Goal: Information Seeking & Learning: Compare options

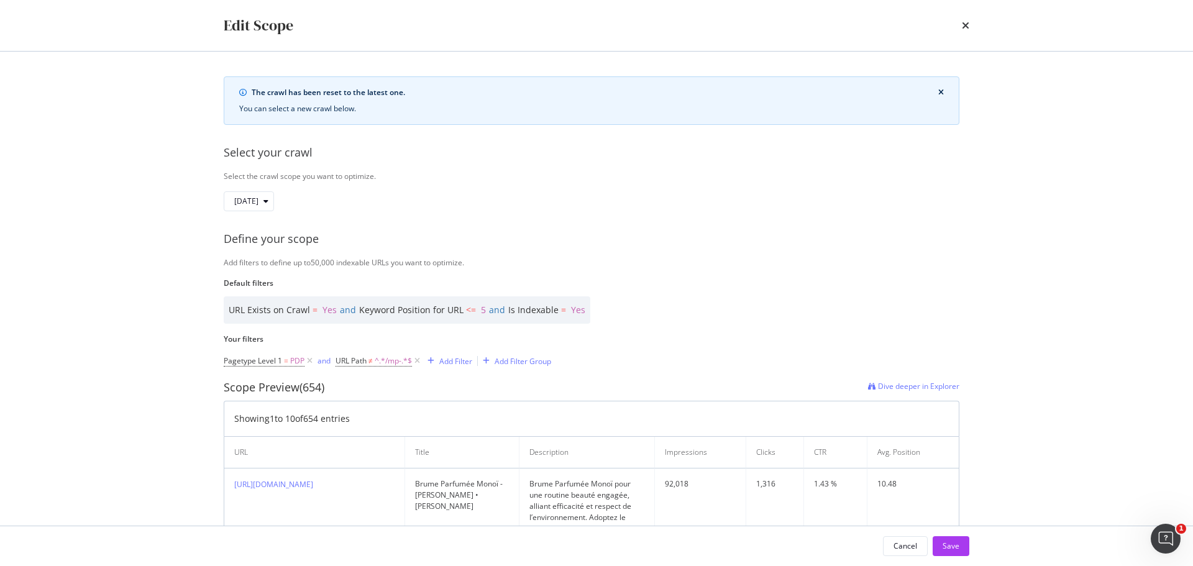
scroll to position [229, 0]
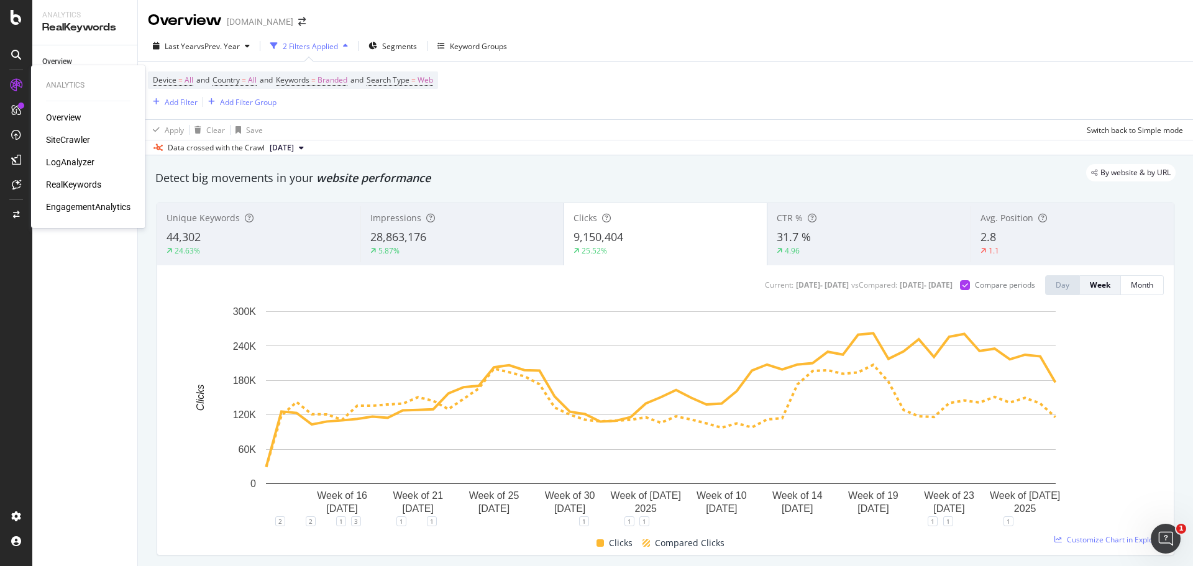
scroll to position [79, 0]
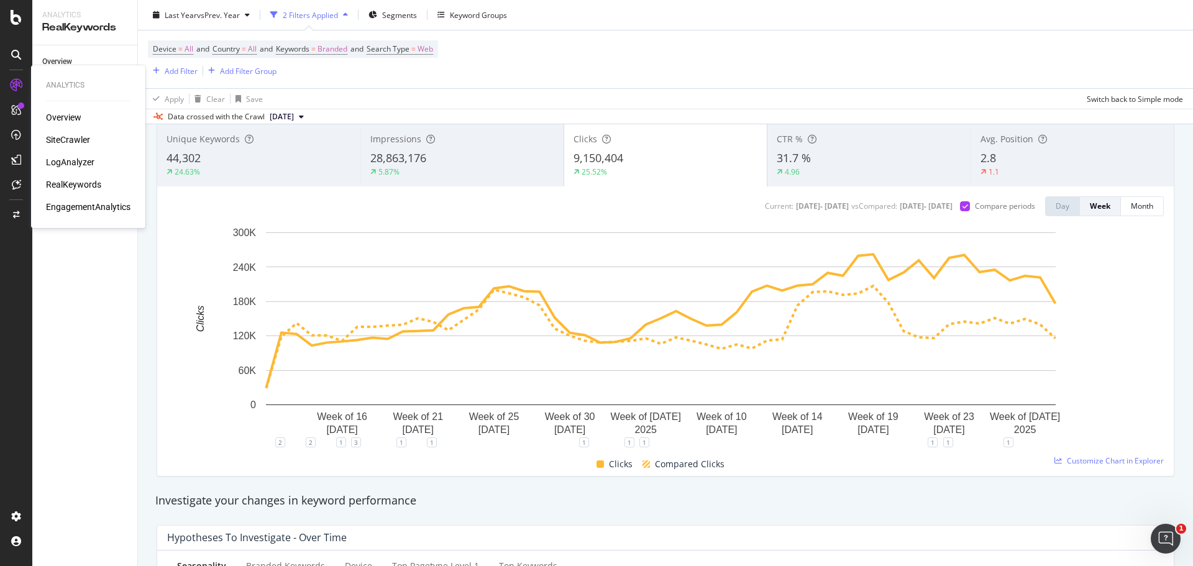
click at [83, 181] on div "RealKeywords" at bounding box center [73, 184] width 55 height 12
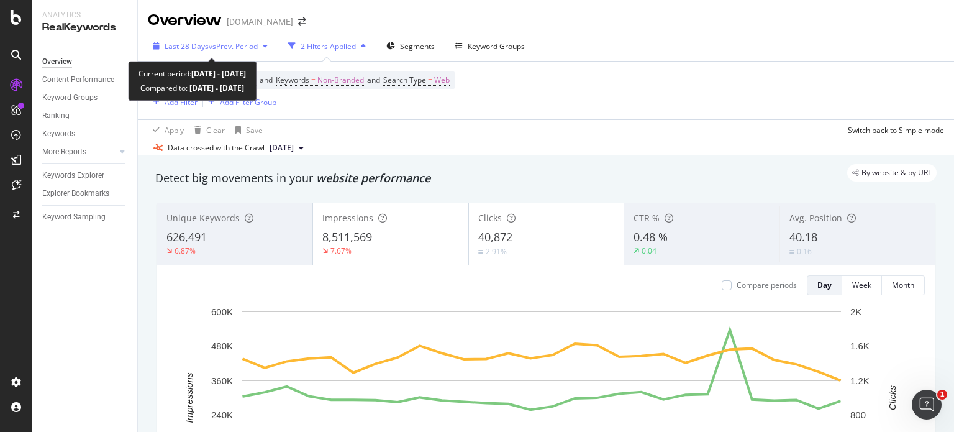
click at [218, 42] on span "vs Prev. Period" at bounding box center [233, 46] width 49 height 11
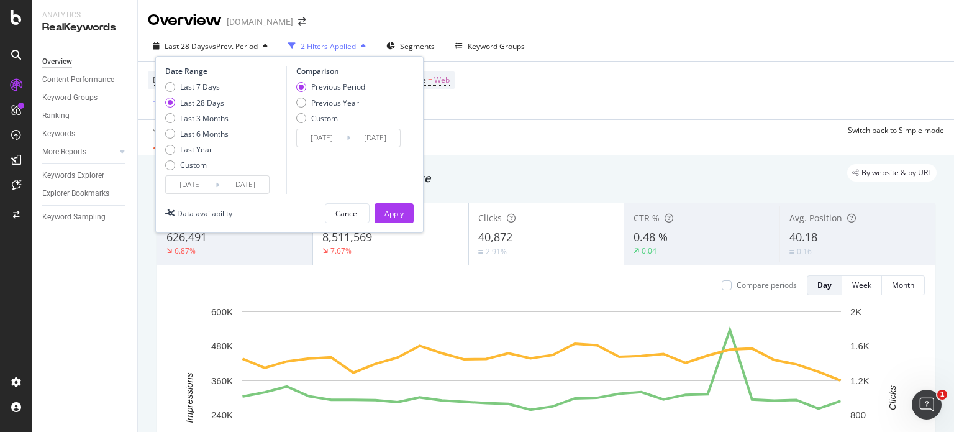
click at [180, 189] on input "[DATE]" at bounding box center [191, 184] width 50 height 17
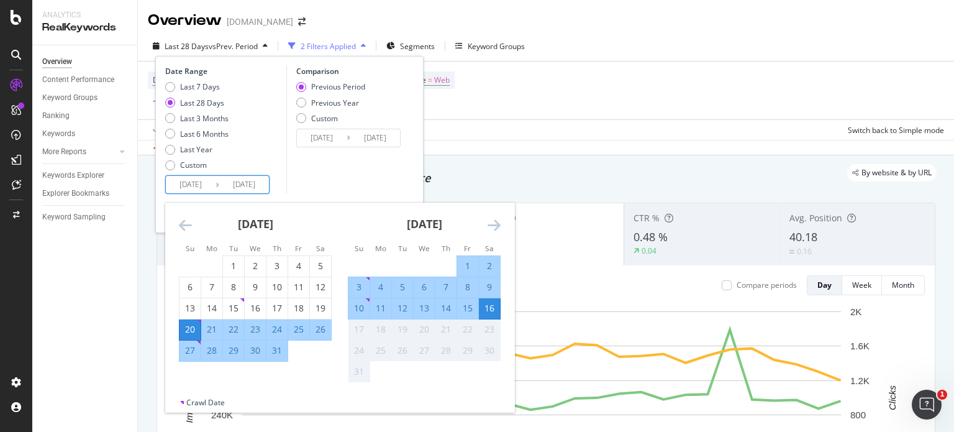
click at [185, 224] on icon "Move backward to switch to the previous month." at bounding box center [185, 224] width 13 height 15
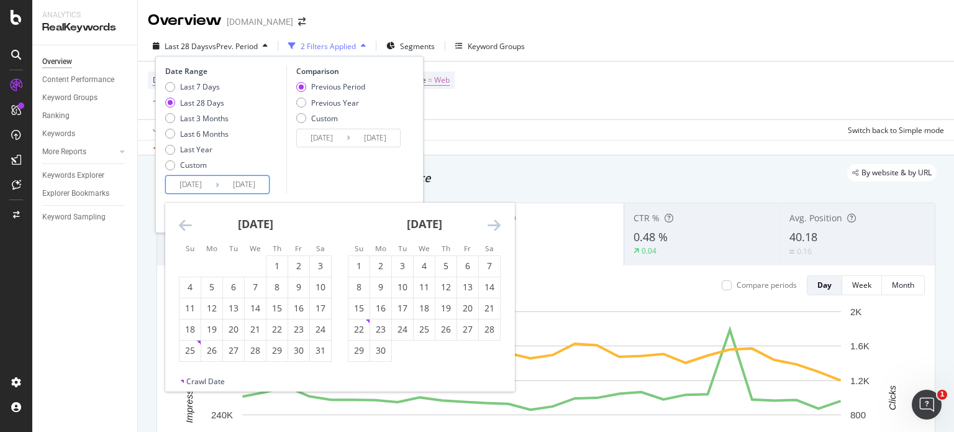
click at [185, 224] on icon "Move backward to switch to the previous month." at bounding box center [185, 224] width 13 height 15
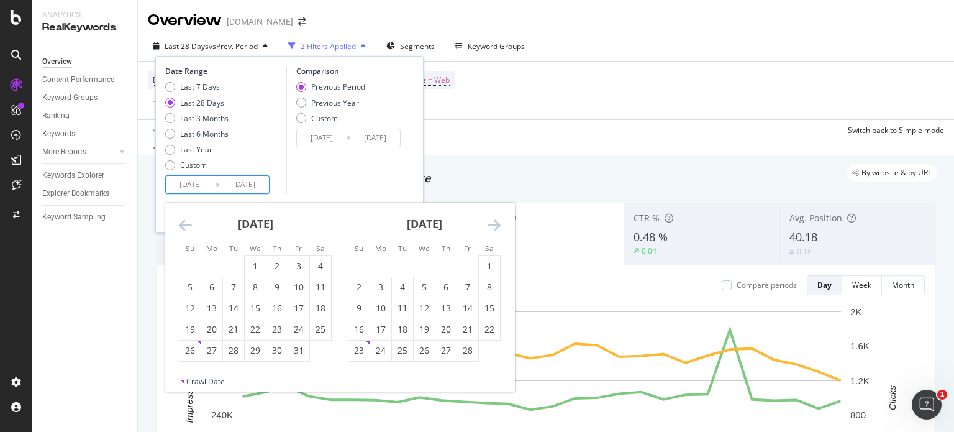
click at [185, 224] on icon "Move backward to switch to the previous month." at bounding box center [185, 224] width 13 height 15
click at [185, 225] on icon "Move backward to switch to the previous month." at bounding box center [185, 224] width 13 height 15
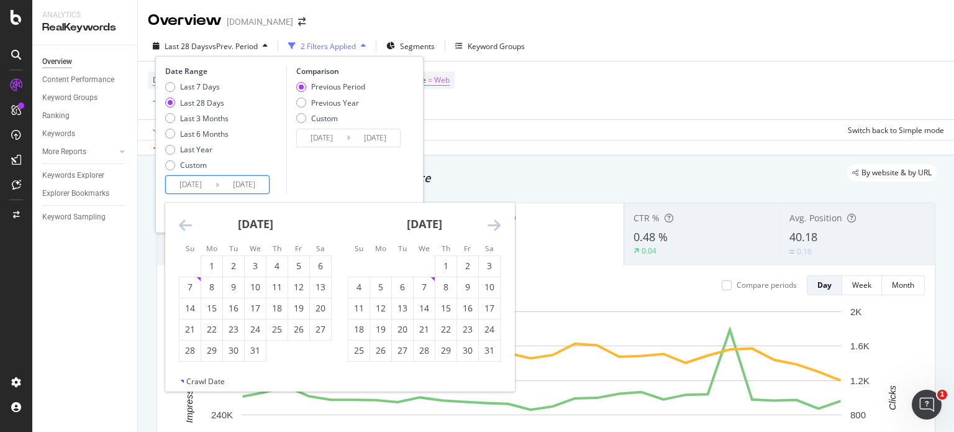
click at [185, 225] on icon "Move backward to switch to the previous month." at bounding box center [185, 224] width 13 height 15
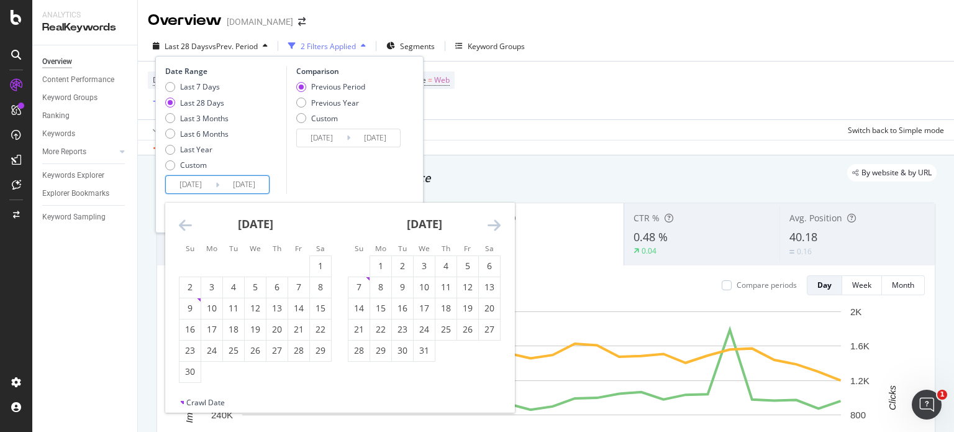
click at [185, 225] on icon "Move backward to switch to the previous month." at bounding box center [185, 224] width 13 height 15
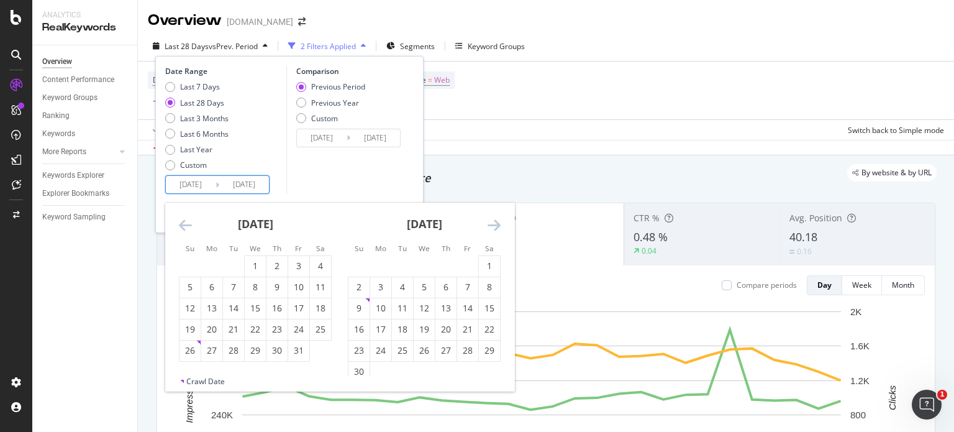
click at [185, 225] on icon "Move backward to switch to the previous month." at bounding box center [185, 224] width 13 height 15
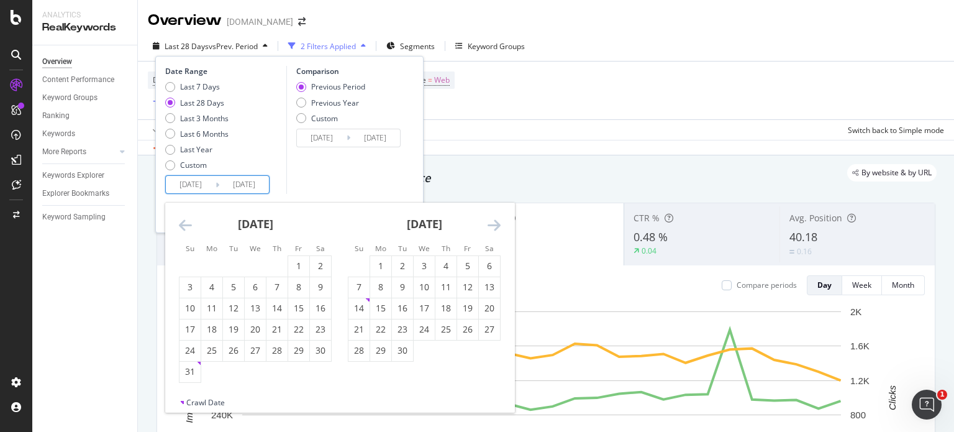
click at [185, 225] on icon "Move backward to switch to the previous month." at bounding box center [185, 224] width 13 height 15
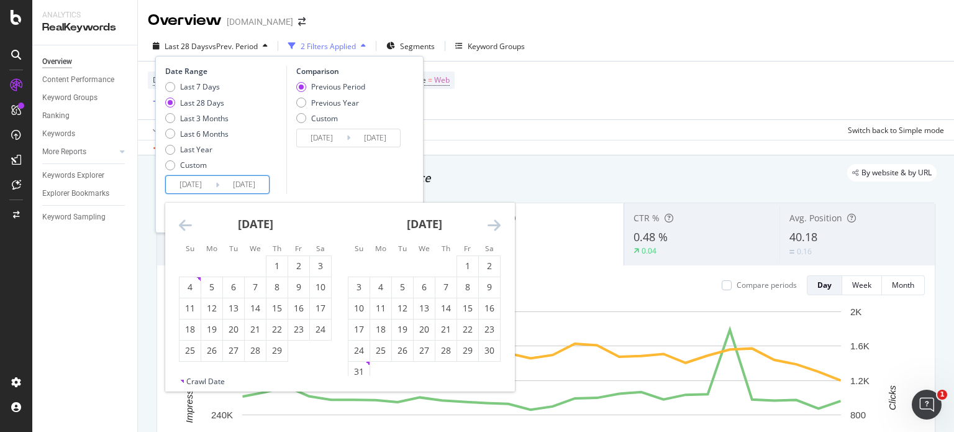
click at [185, 225] on icon "Move backward to switch to the previous month." at bounding box center [185, 224] width 13 height 15
click at [210, 263] on div "1" at bounding box center [211, 266] width 21 height 12
type input "[DATE]"
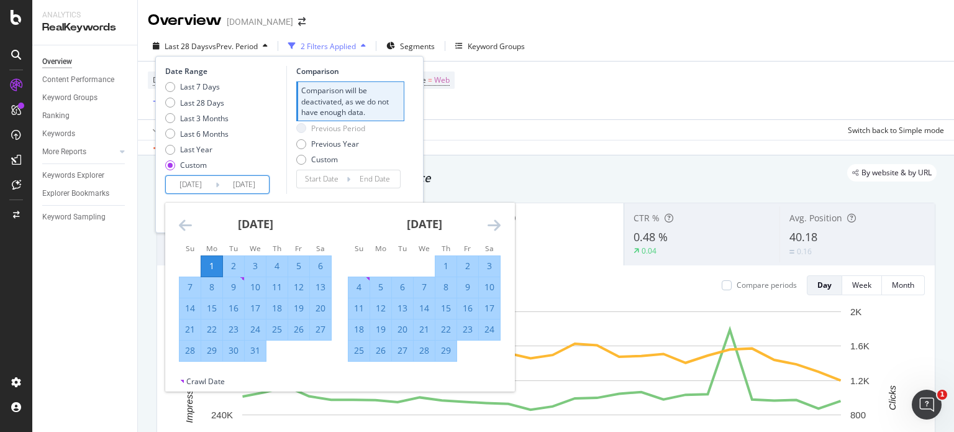
click at [500, 223] on icon "Move forward to switch to the next month." at bounding box center [494, 224] width 13 height 15
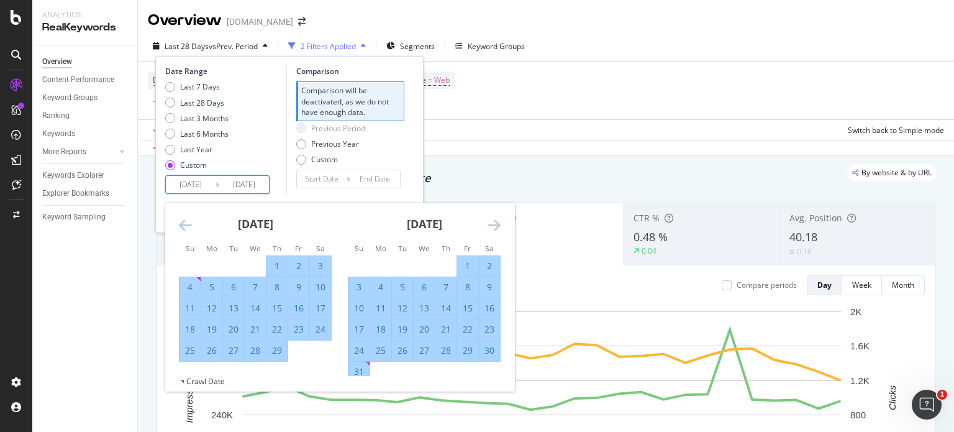
click at [500, 223] on icon "Move forward to switch to the next month." at bounding box center [494, 224] width 13 height 15
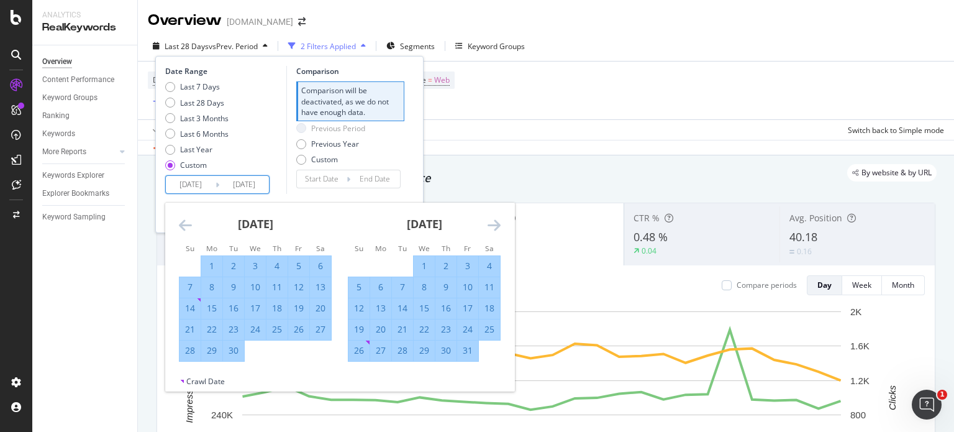
click at [500, 223] on icon "Move forward to switch to the next month." at bounding box center [494, 224] width 13 height 15
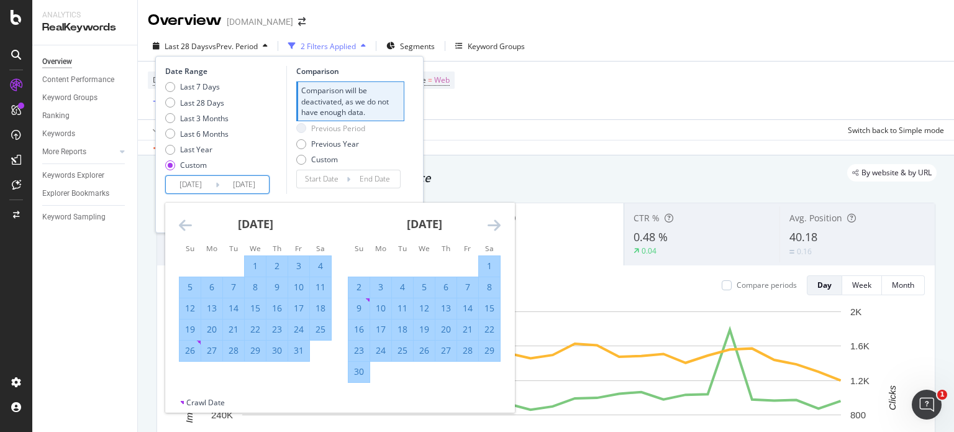
click at [500, 223] on icon "Move forward to switch to the next month." at bounding box center [494, 224] width 13 height 15
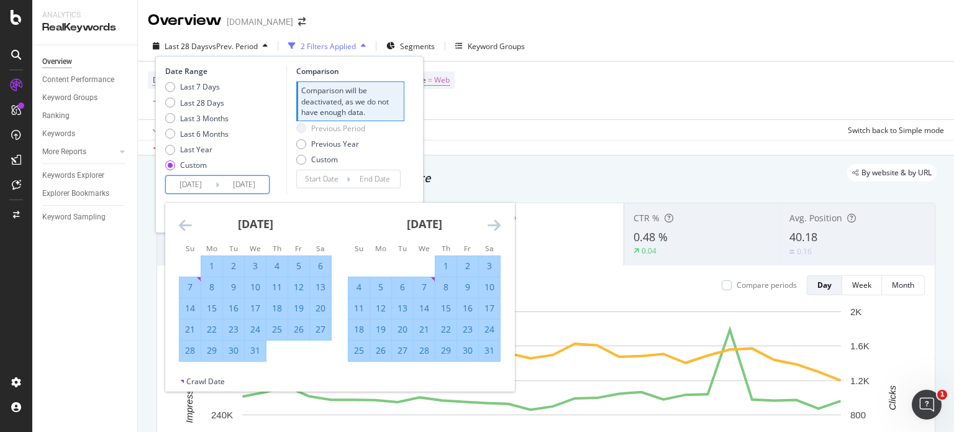
click at [500, 223] on icon "Move forward to switch to the next month." at bounding box center [494, 224] width 13 height 15
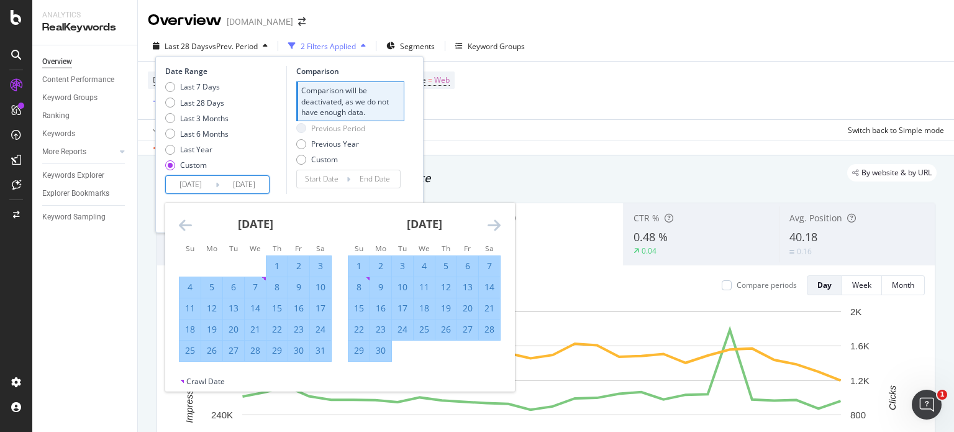
click at [500, 223] on icon "Move forward to switch to the next month." at bounding box center [494, 224] width 13 height 15
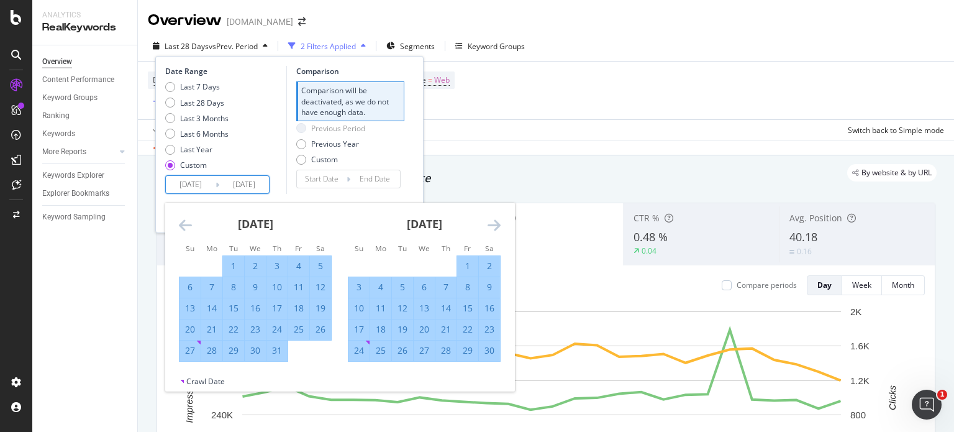
click at [500, 223] on icon "Move forward to switch to the next month." at bounding box center [494, 224] width 13 height 15
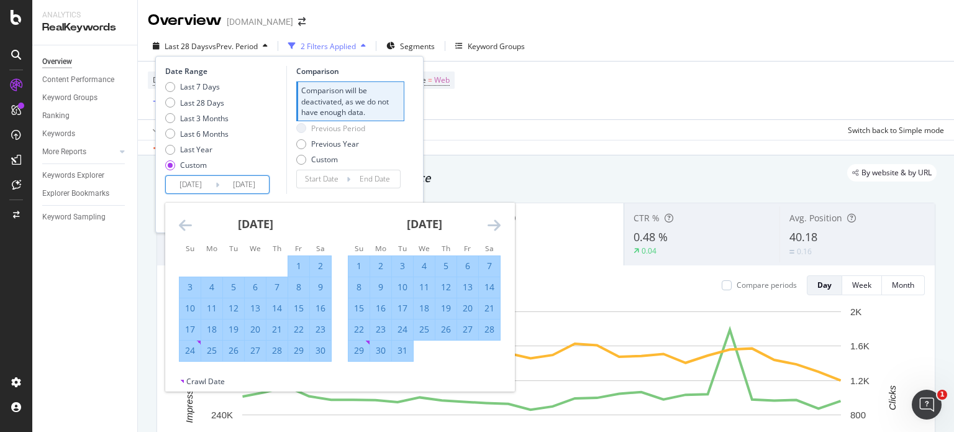
click at [500, 223] on icon "Move forward to switch to the next month." at bounding box center [494, 224] width 13 height 15
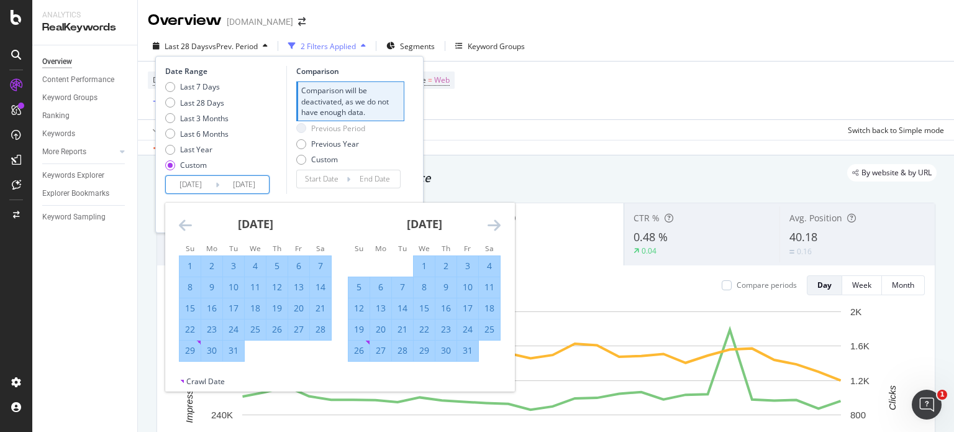
click at [234, 352] on div "31" at bounding box center [233, 350] width 21 height 12
type input "[DATE]"
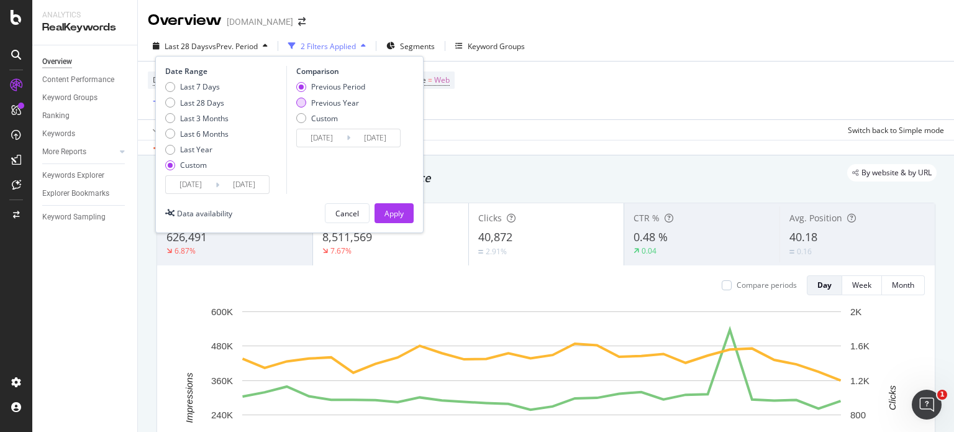
click at [320, 98] on div "Previous Year" at bounding box center [335, 103] width 48 height 11
type input "[DATE]"
click at [386, 213] on div "Apply" at bounding box center [394, 213] width 19 height 11
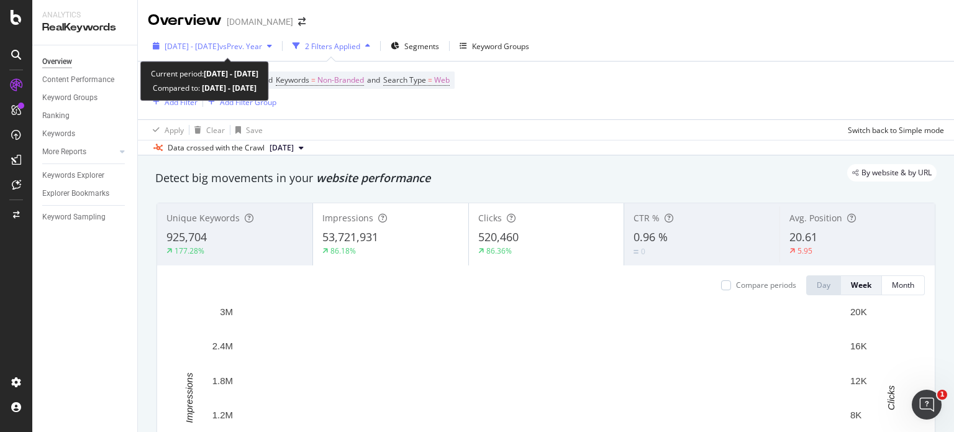
click at [262, 48] on span "vs Prev. Year" at bounding box center [240, 46] width 43 height 11
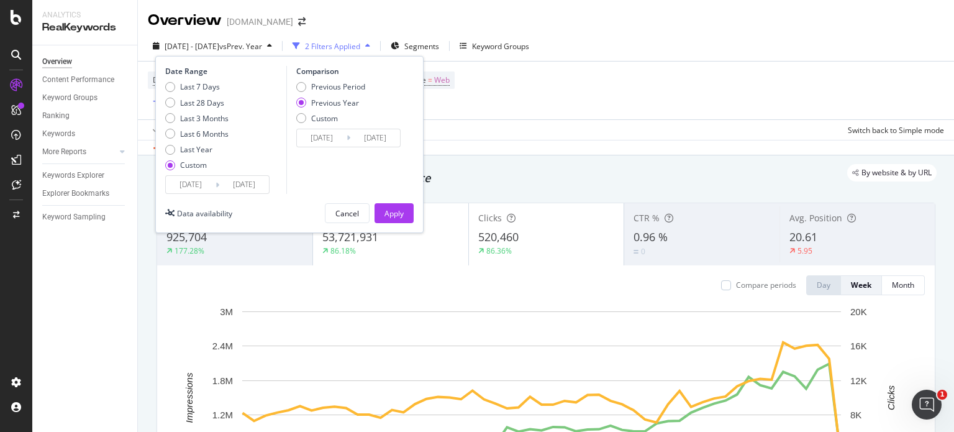
click at [185, 187] on input "[DATE]" at bounding box center [191, 184] width 50 height 17
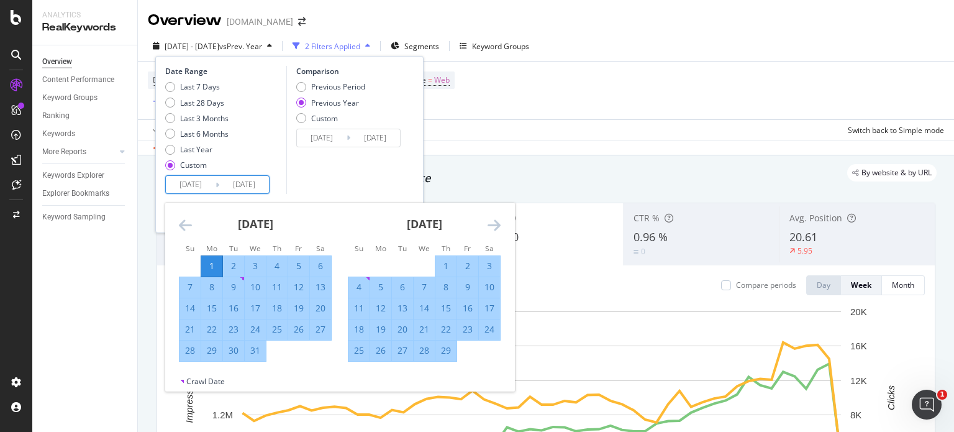
click at [492, 224] on icon "Move forward to switch to the next month." at bounding box center [494, 224] width 13 height 15
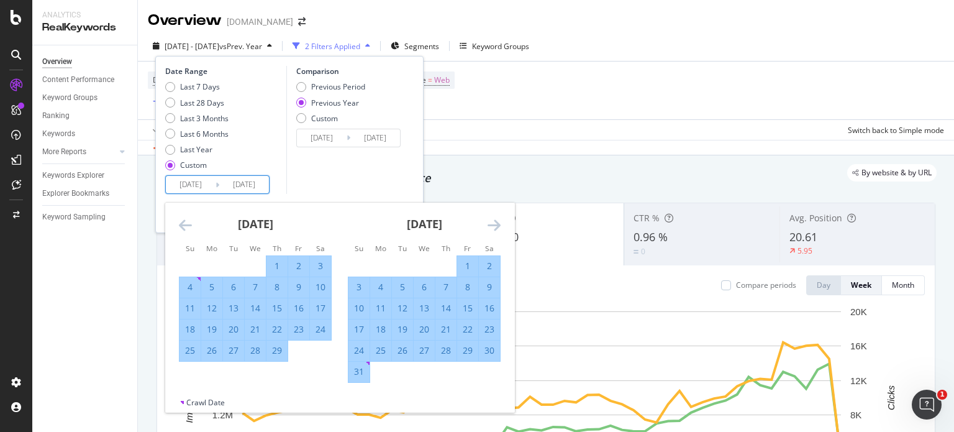
click at [492, 224] on icon "Move forward to switch to the next month." at bounding box center [494, 224] width 13 height 15
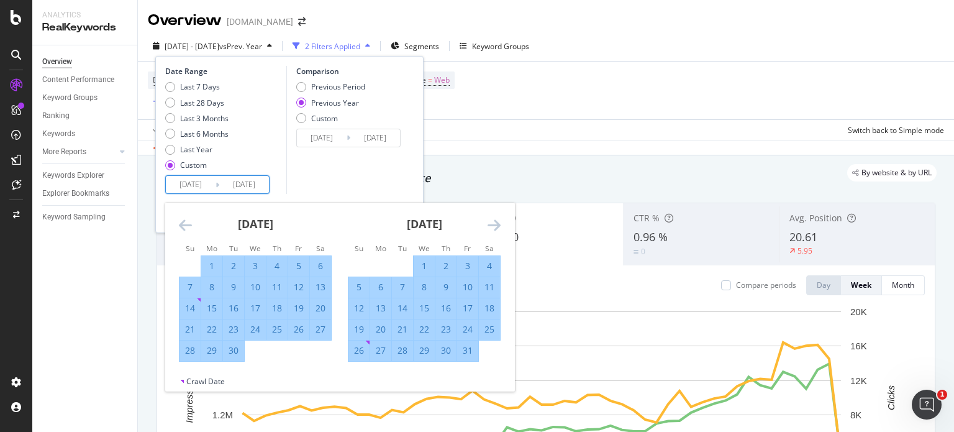
click at [492, 224] on icon "Move forward to switch to the next month." at bounding box center [494, 224] width 13 height 15
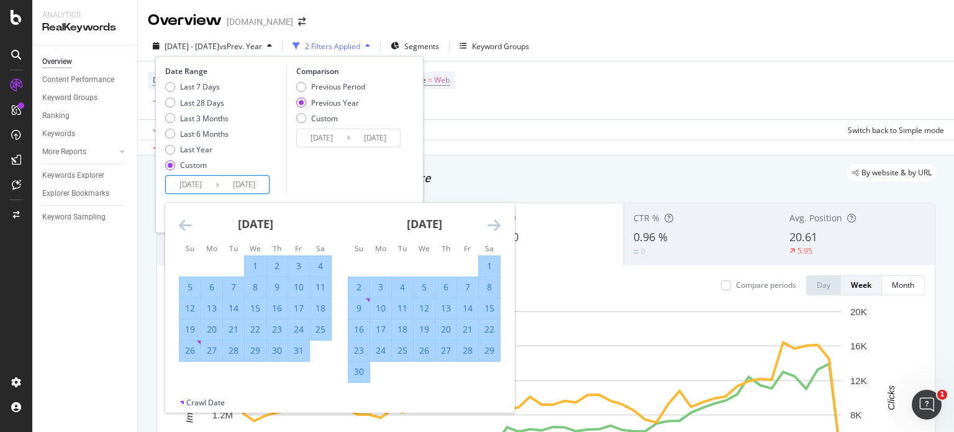
click at [492, 224] on icon "Move forward to switch to the next month." at bounding box center [494, 224] width 13 height 15
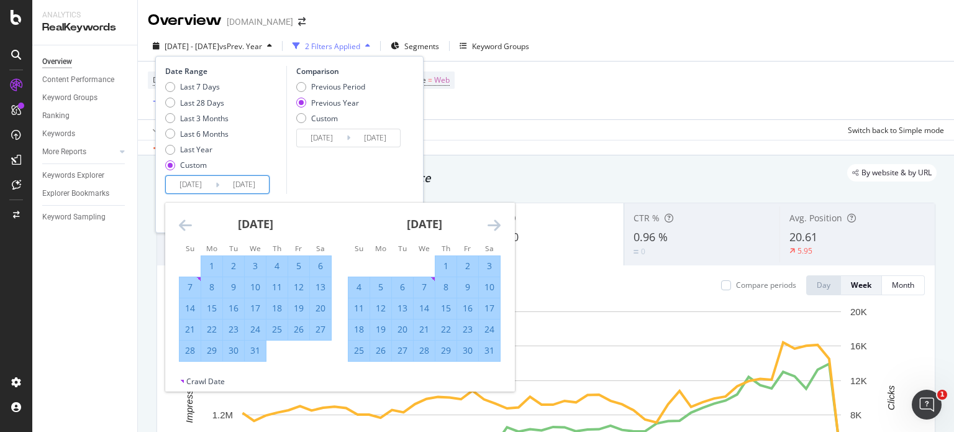
click at [492, 224] on icon "Move forward to switch to the next month." at bounding box center [494, 224] width 13 height 15
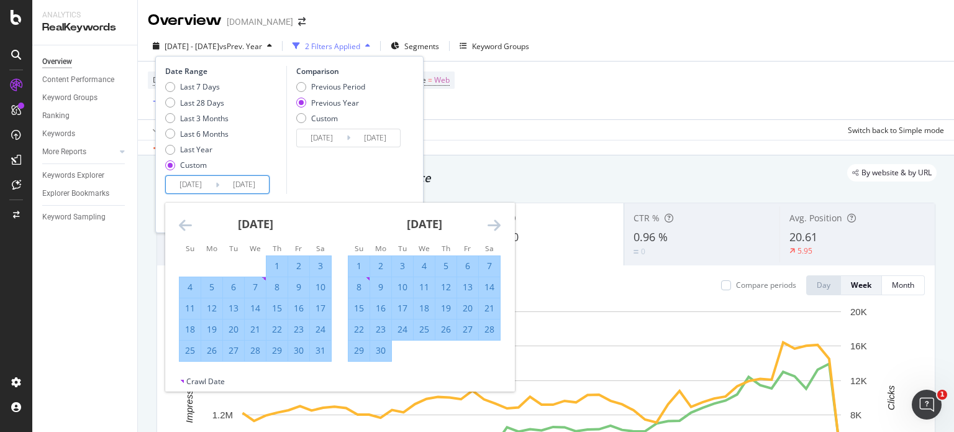
click at [186, 225] on icon "Move backward to switch to the previous month." at bounding box center [185, 224] width 13 height 15
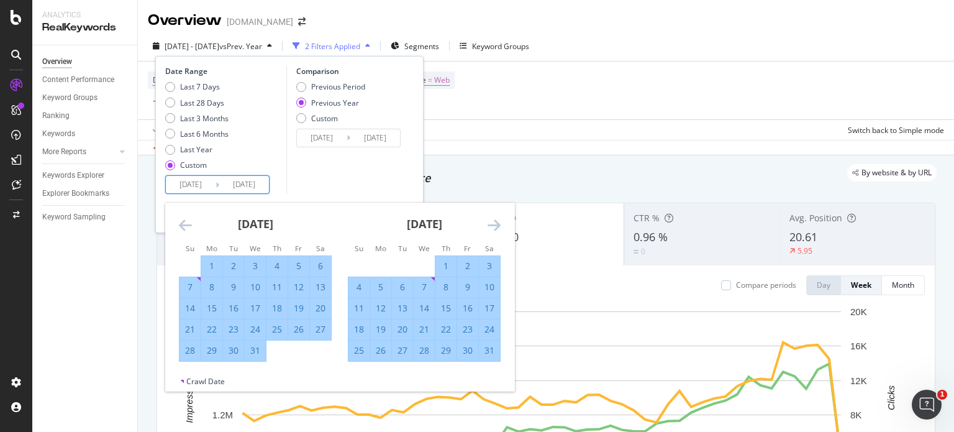
click at [186, 225] on icon "Move backward to switch to the previous month." at bounding box center [185, 224] width 13 height 15
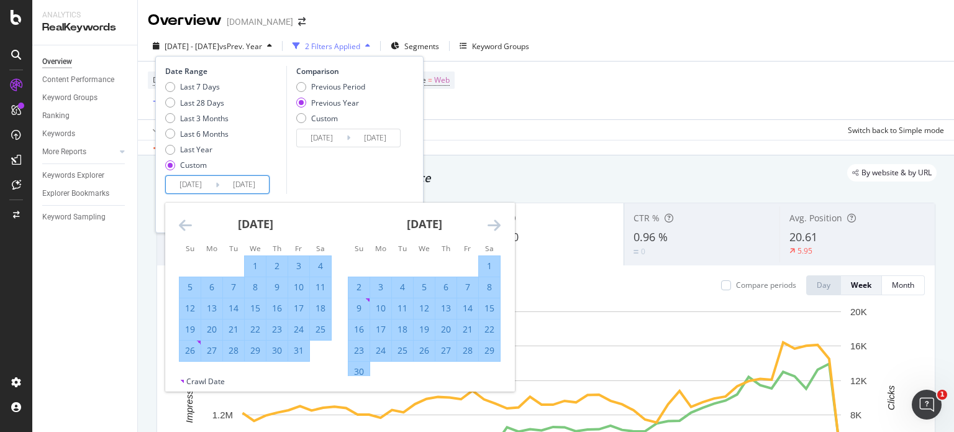
click at [186, 225] on icon "Move backward to switch to the previous month." at bounding box center [185, 224] width 13 height 15
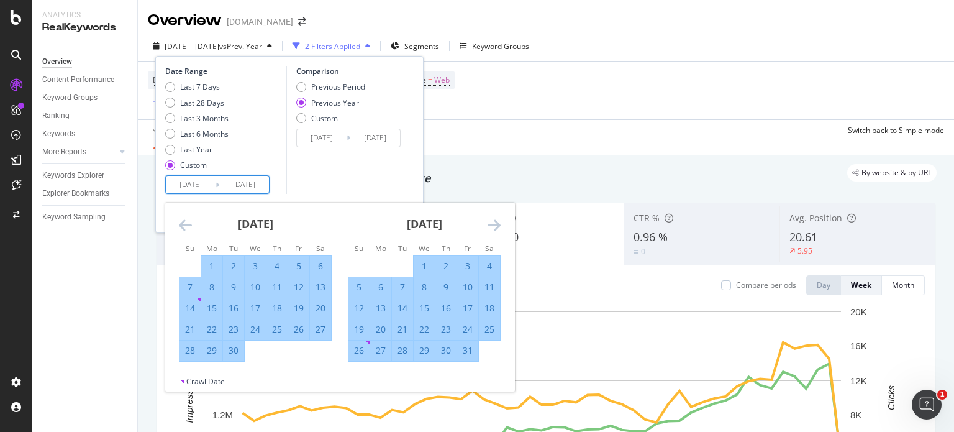
click at [186, 225] on icon "Move backward to switch to the previous month." at bounding box center [185, 224] width 13 height 15
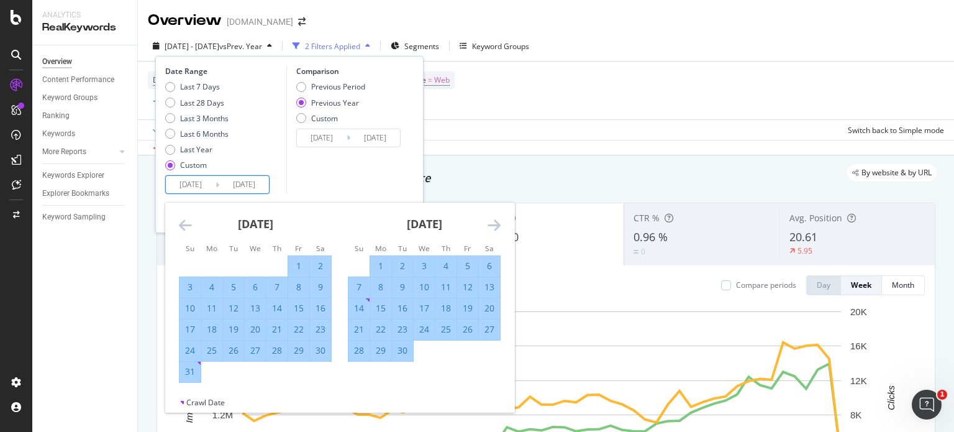
click at [186, 225] on icon "Move backward to switch to the previous month." at bounding box center [185, 224] width 13 height 15
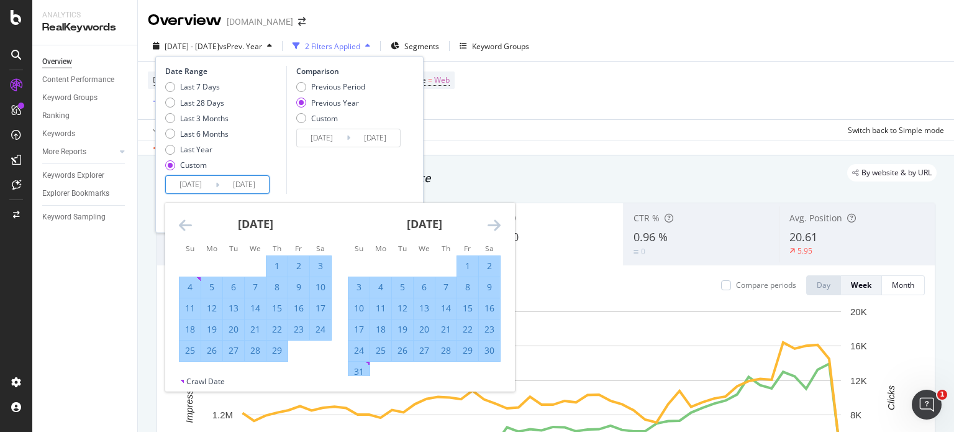
click at [185, 226] on icon "Move backward to switch to the previous month." at bounding box center [185, 224] width 13 height 15
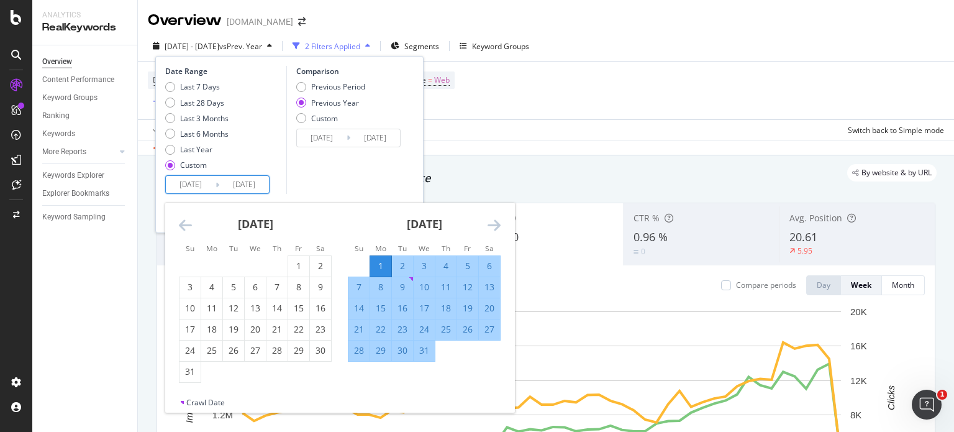
click at [185, 226] on icon "Move backward to switch to the previous month." at bounding box center [185, 224] width 13 height 15
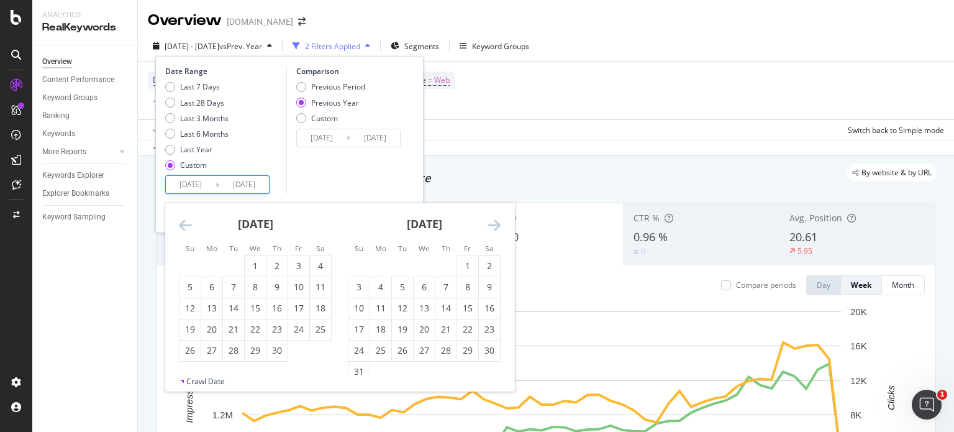
click at [185, 226] on icon "Move backward to switch to the previous month." at bounding box center [185, 224] width 13 height 15
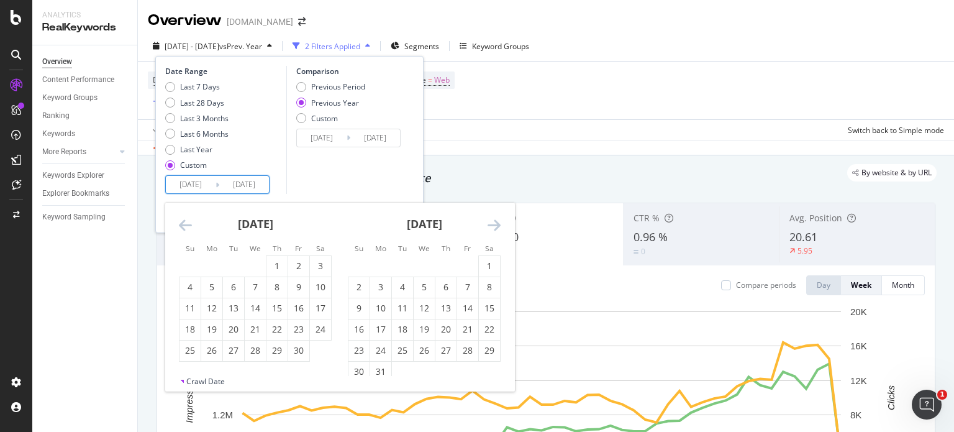
click at [185, 226] on icon "Move backward to switch to the previous month." at bounding box center [185, 224] width 13 height 15
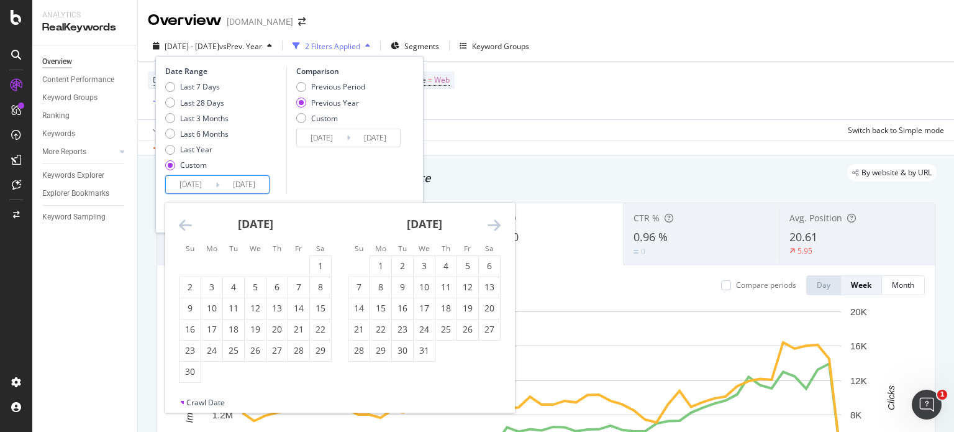
click at [185, 226] on icon "Move backward to switch to the previous month." at bounding box center [185, 224] width 13 height 15
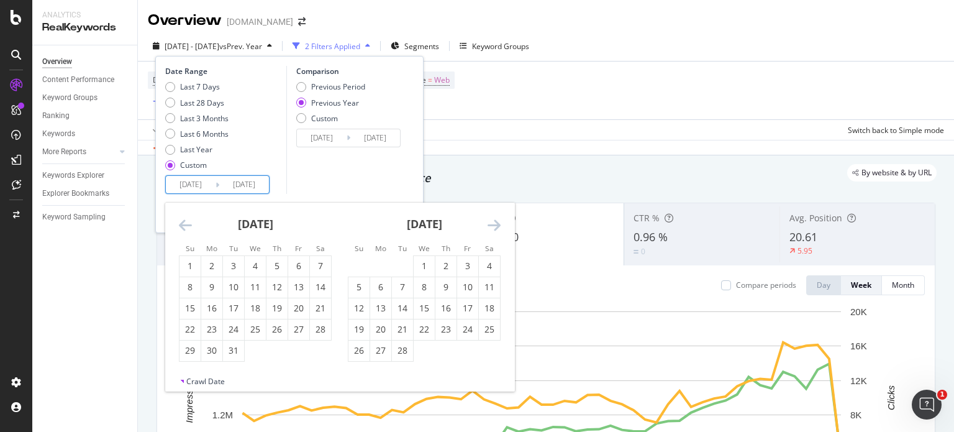
click at [185, 226] on icon "Move backward to switch to the previous month." at bounding box center [185, 224] width 13 height 15
click at [356, 260] on div "1" at bounding box center [359, 266] width 21 height 12
type input "[DATE]"
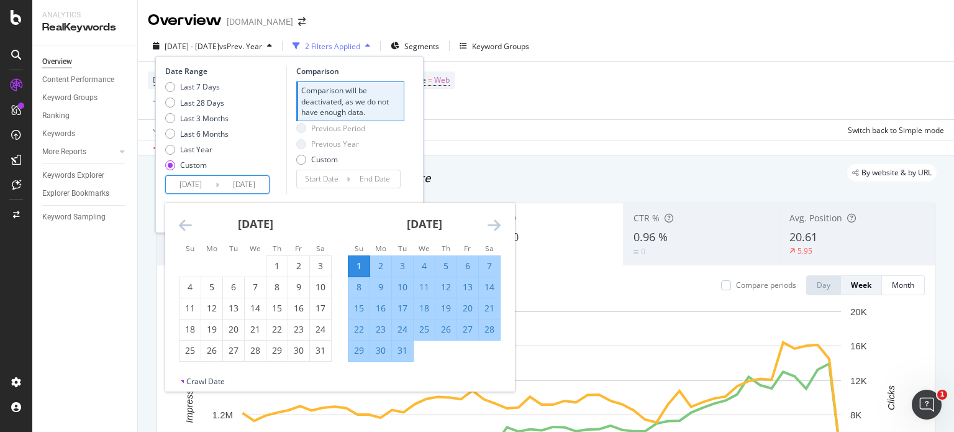
click at [498, 228] on icon "Move forward to switch to the next month." at bounding box center [494, 224] width 13 height 15
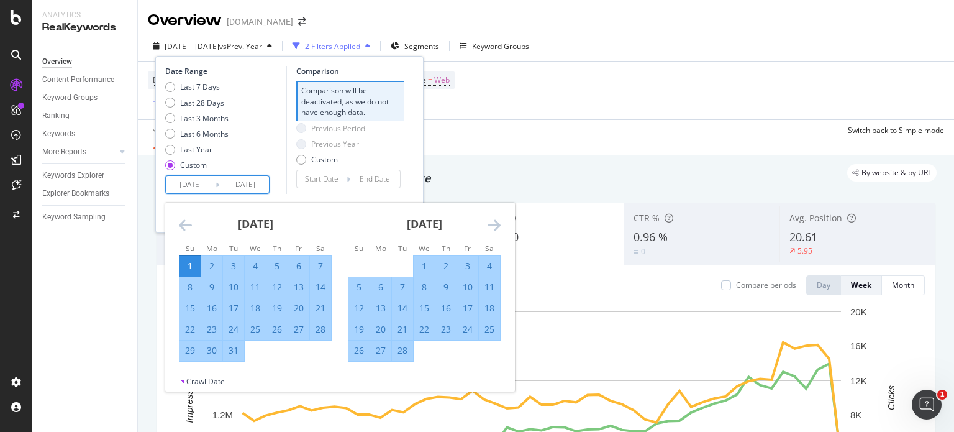
click at [498, 228] on icon "Move forward to switch to the next month." at bounding box center [494, 224] width 13 height 15
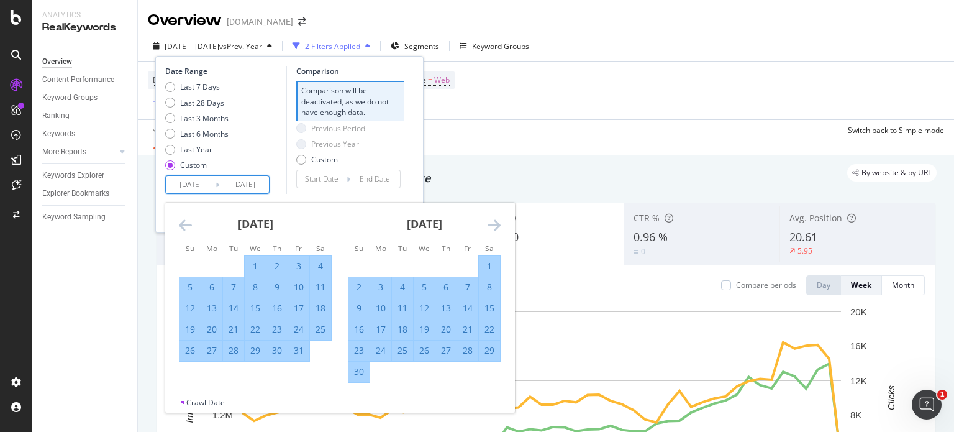
click at [498, 228] on icon "Move forward to switch to the next month." at bounding box center [494, 224] width 13 height 15
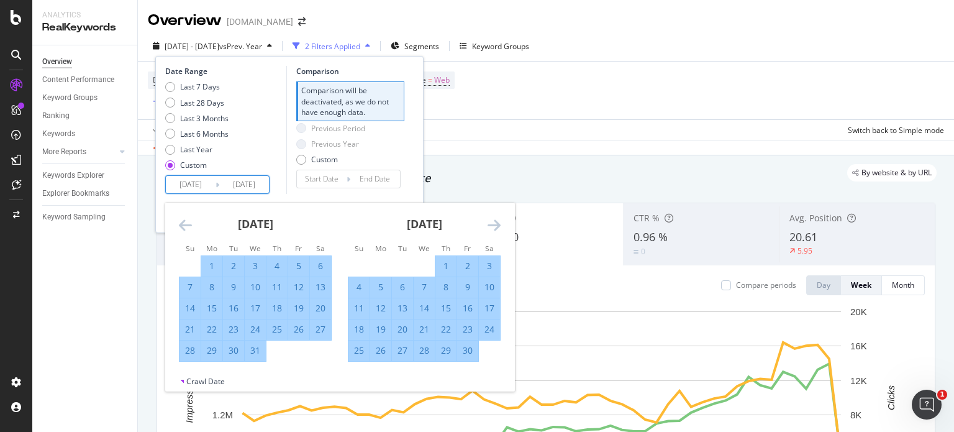
click at [498, 228] on icon "Move forward to switch to the next month." at bounding box center [494, 224] width 13 height 15
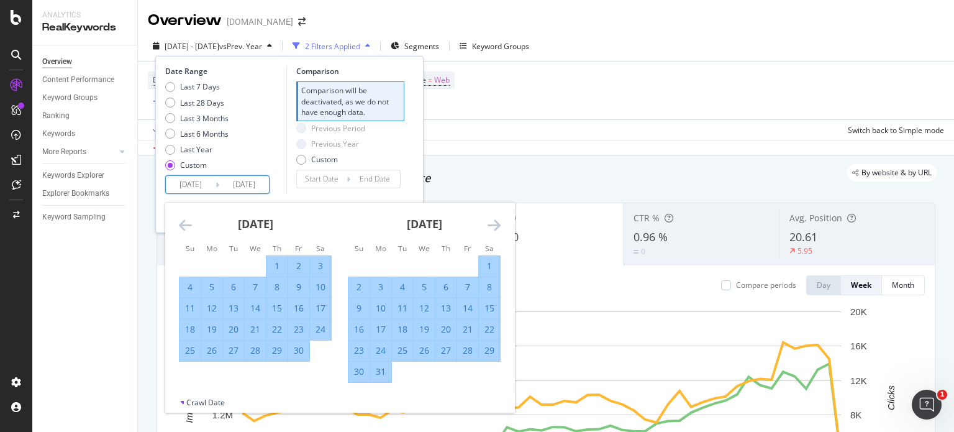
click at [498, 228] on icon "Move forward to switch to the next month." at bounding box center [494, 224] width 13 height 15
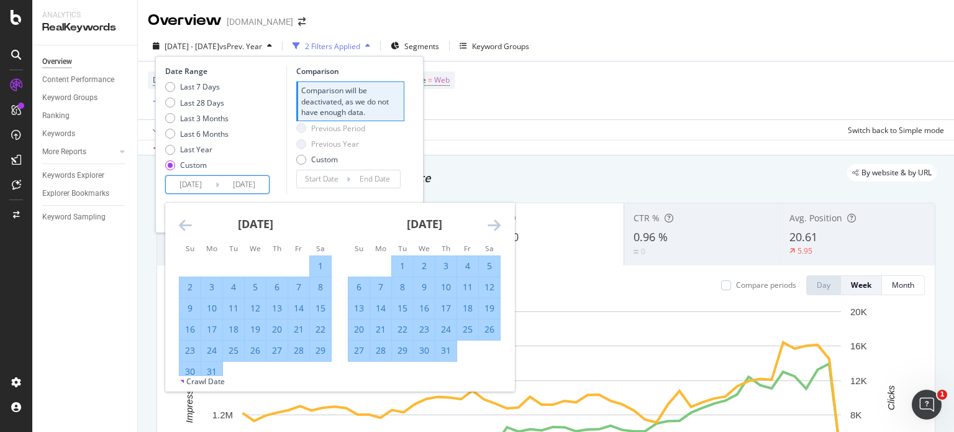
click at [498, 228] on icon "Move forward to switch to the next month." at bounding box center [494, 224] width 13 height 15
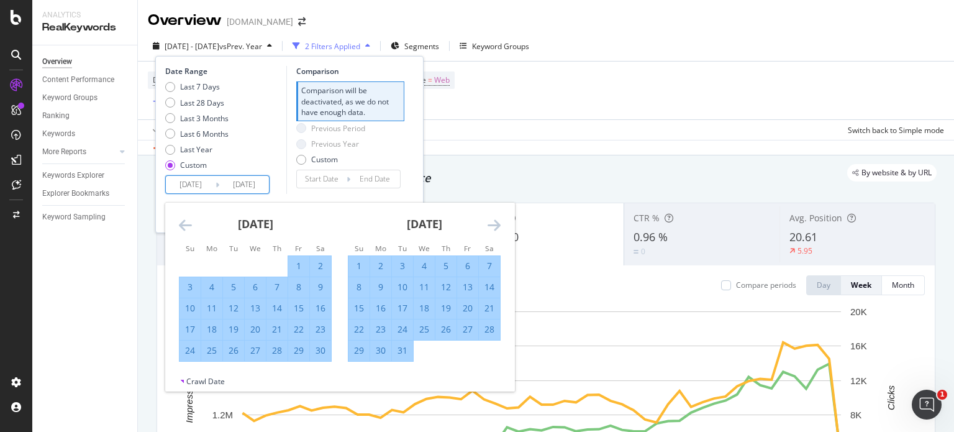
click at [498, 228] on icon "Move forward to switch to the next month." at bounding box center [494, 224] width 13 height 15
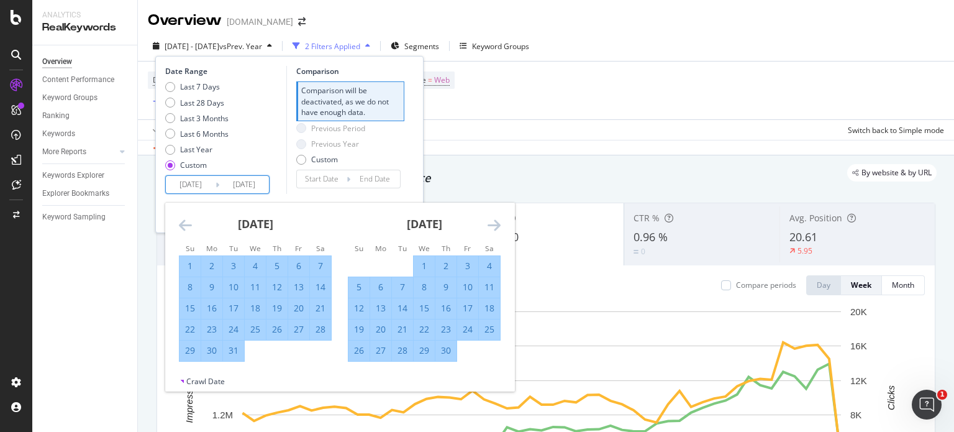
click at [498, 228] on icon "Move forward to switch to the next month." at bounding box center [494, 224] width 13 height 15
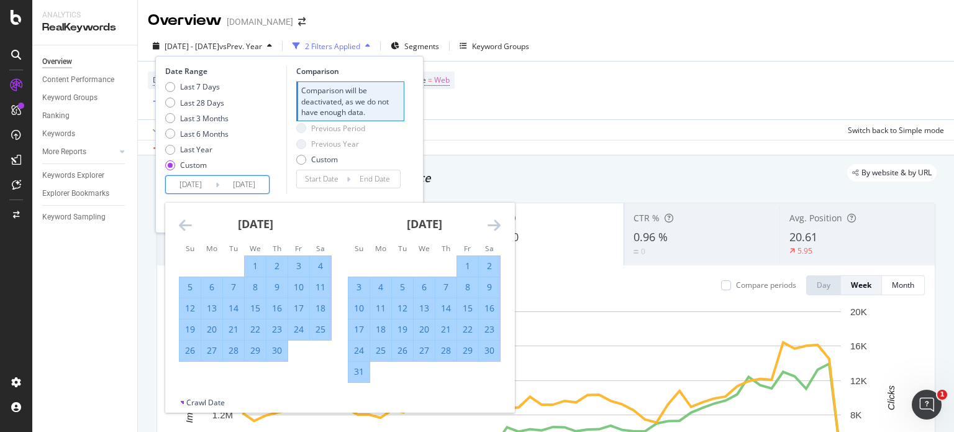
click at [498, 228] on icon "Move forward to switch to the next month." at bounding box center [494, 224] width 13 height 15
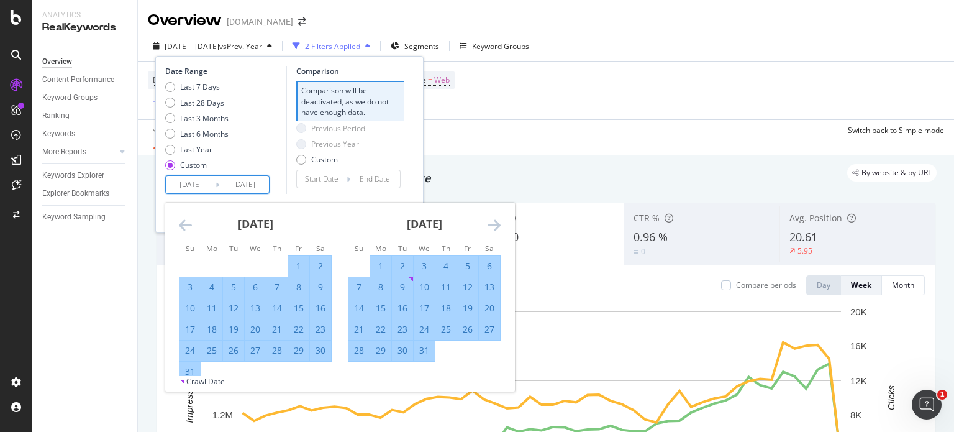
click at [191, 372] on div "31" at bounding box center [190, 371] width 21 height 12
type input "[DATE]"
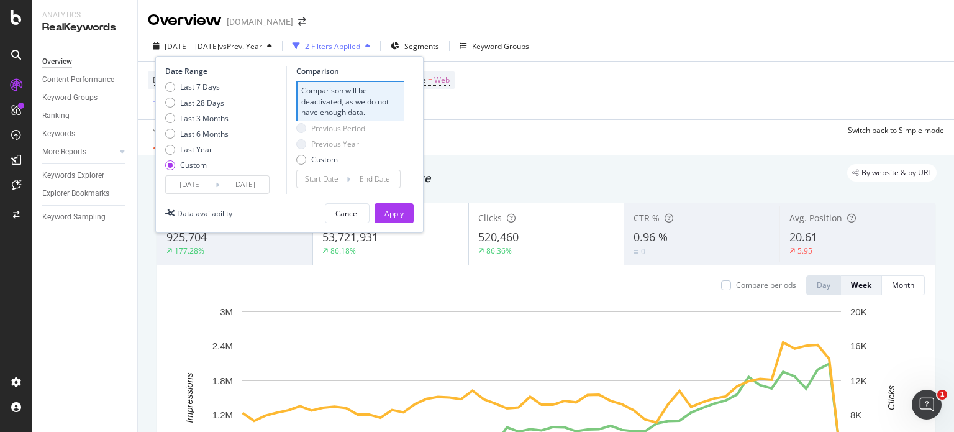
click at [203, 184] on input "[DATE]" at bounding box center [191, 184] width 50 height 17
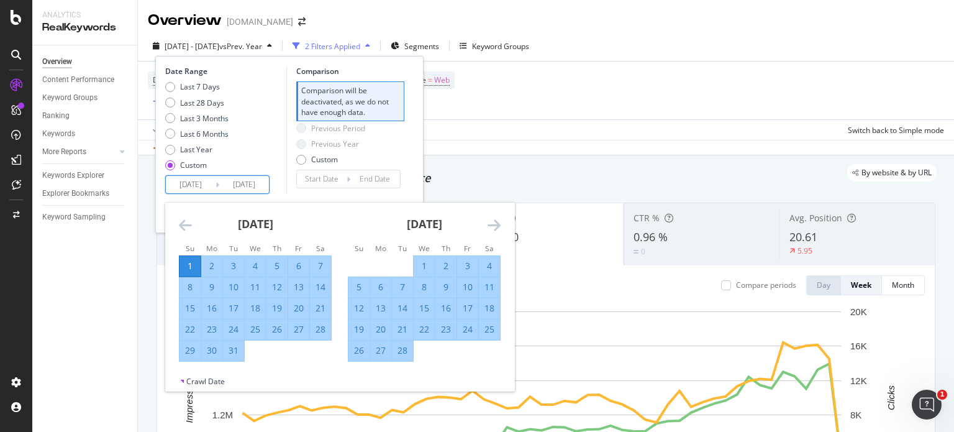
click at [493, 226] on icon "Move forward to switch to the next month." at bounding box center [494, 224] width 13 height 15
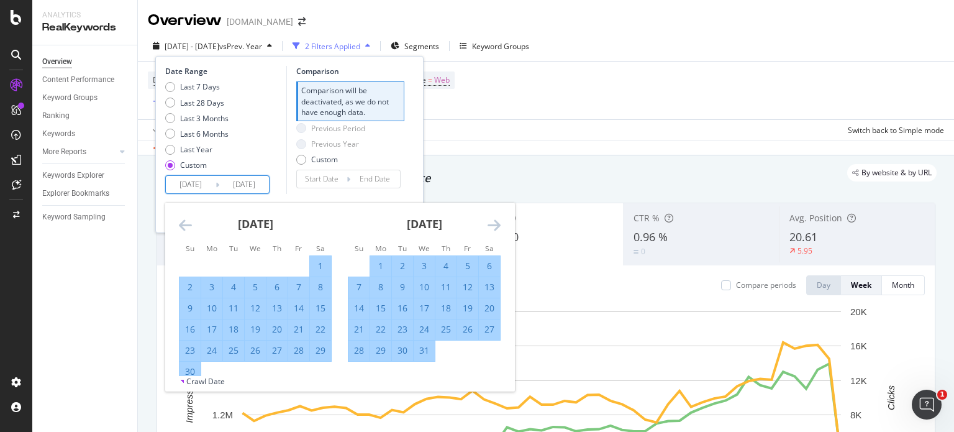
click at [493, 226] on icon "Move forward to switch to the next month." at bounding box center [494, 224] width 13 height 15
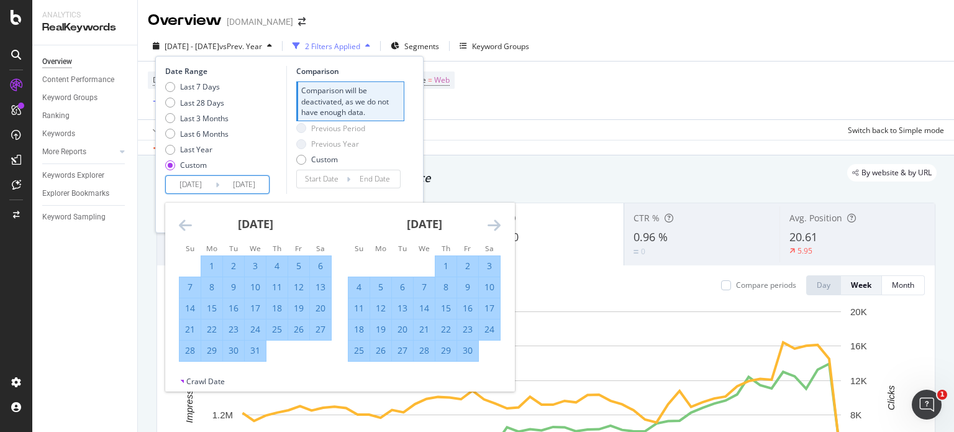
click at [493, 226] on icon "Move forward to switch to the next month." at bounding box center [494, 224] width 13 height 15
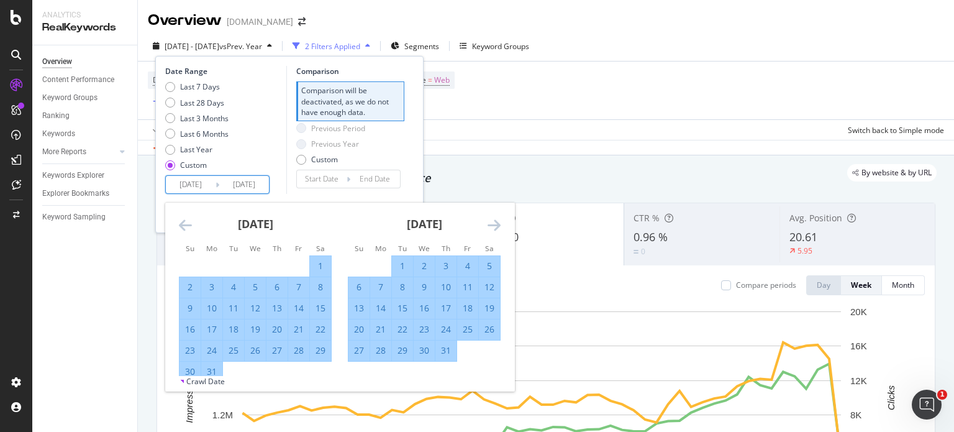
click at [493, 226] on icon "Move forward to switch to the next month." at bounding box center [494, 224] width 13 height 15
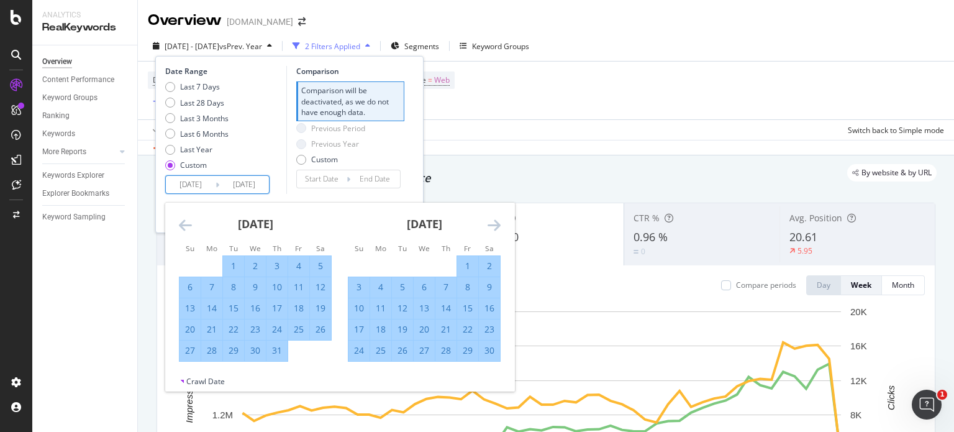
click at [493, 226] on icon "Move forward to switch to the next month." at bounding box center [494, 224] width 13 height 15
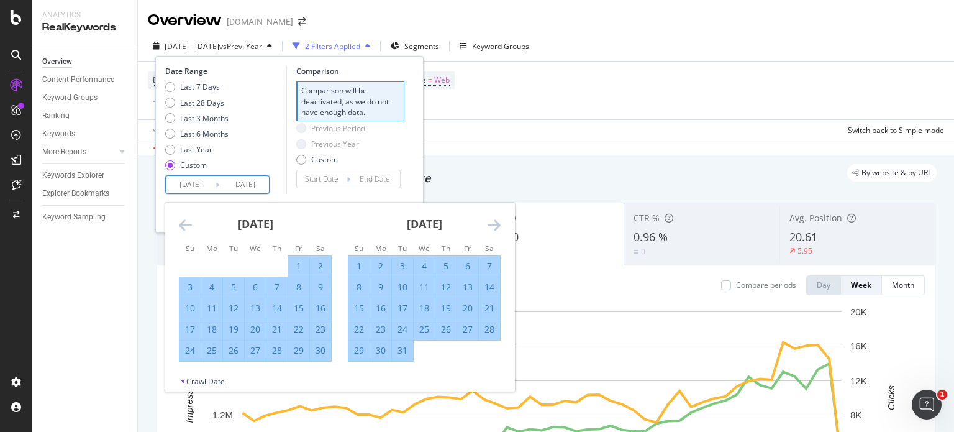
click at [493, 226] on icon "Move forward to switch to the next month." at bounding box center [494, 224] width 13 height 15
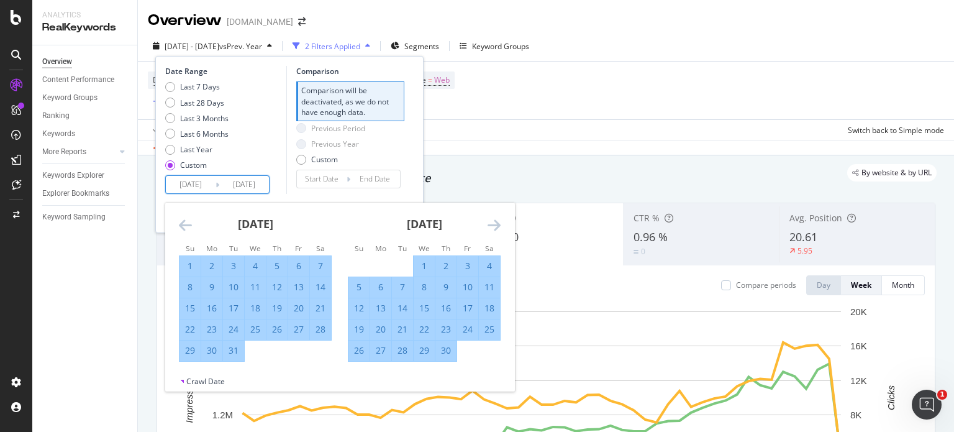
click at [493, 226] on icon "Move forward to switch to the next month." at bounding box center [494, 224] width 13 height 15
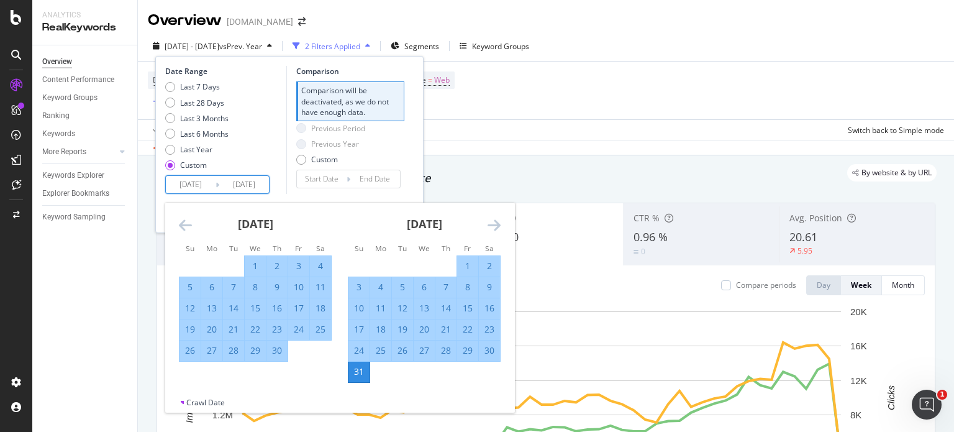
click at [493, 226] on icon "Move forward to switch to the next month." at bounding box center [494, 224] width 13 height 15
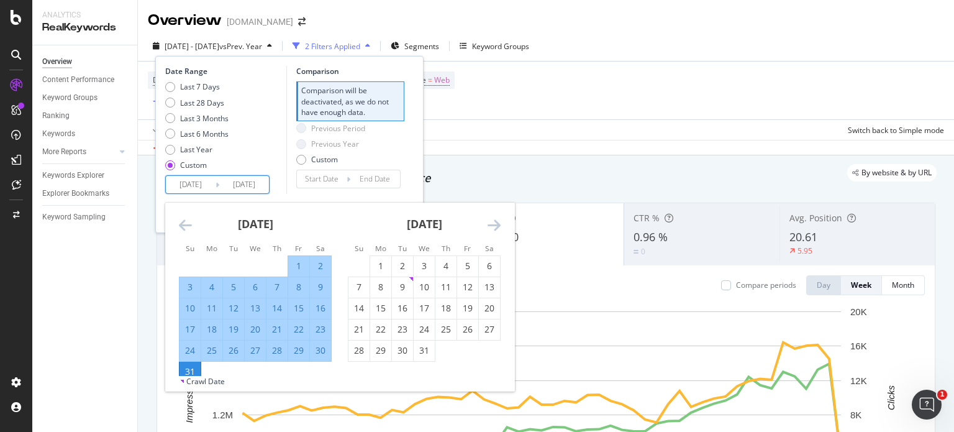
click at [494, 227] on icon "Move forward to switch to the next month." at bounding box center [494, 224] width 13 height 15
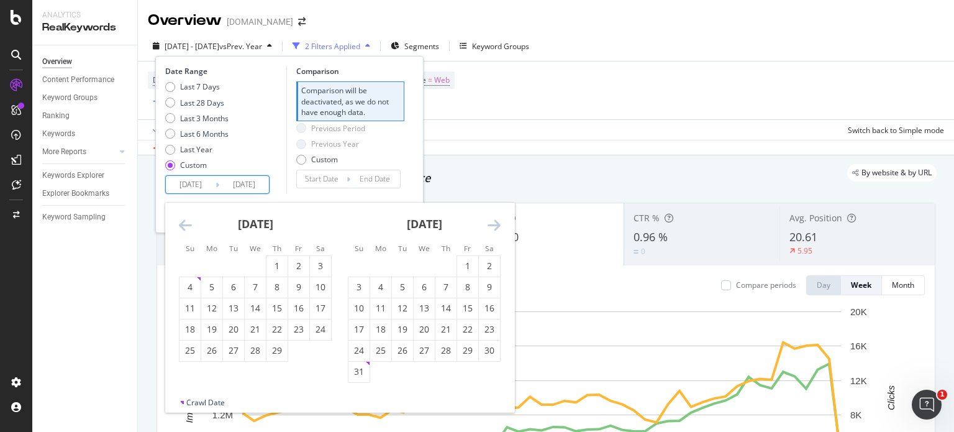
click at [494, 227] on icon "Move forward to switch to the next month." at bounding box center [494, 224] width 13 height 15
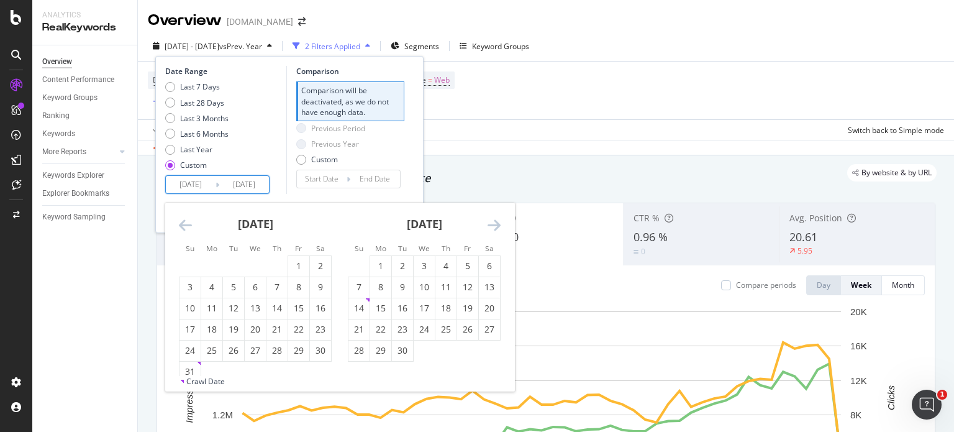
click at [494, 227] on icon "Move forward to switch to the next month." at bounding box center [494, 224] width 13 height 15
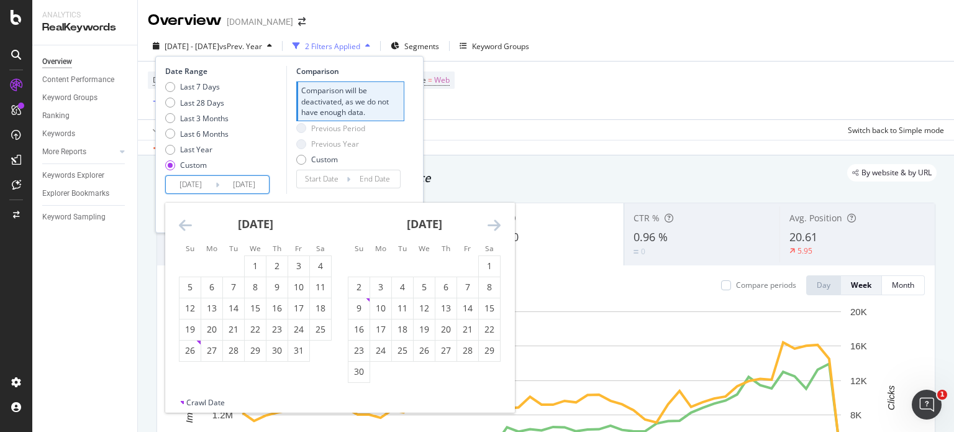
click at [494, 227] on icon "Move forward to switch to the next month." at bounding box center [494, 224] width 13 height 15
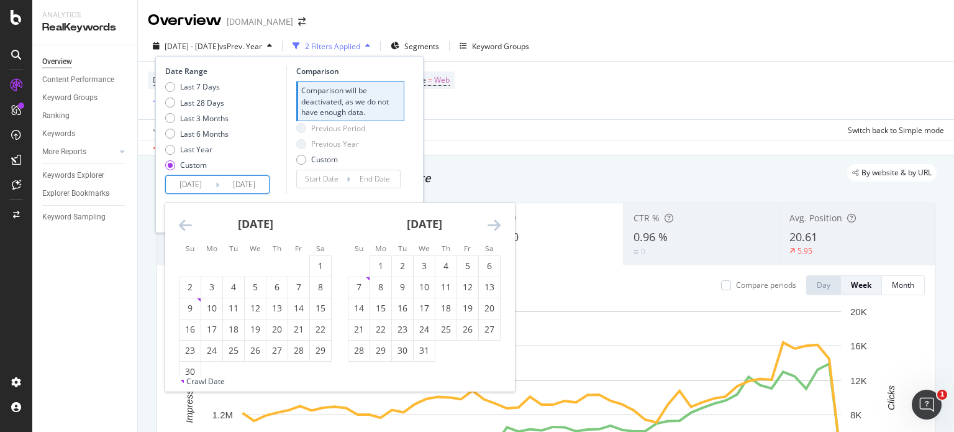
click at [494, 227] on icon "Move forward to switch to the next month." at bounding box center [494, 224] width 13 height 15
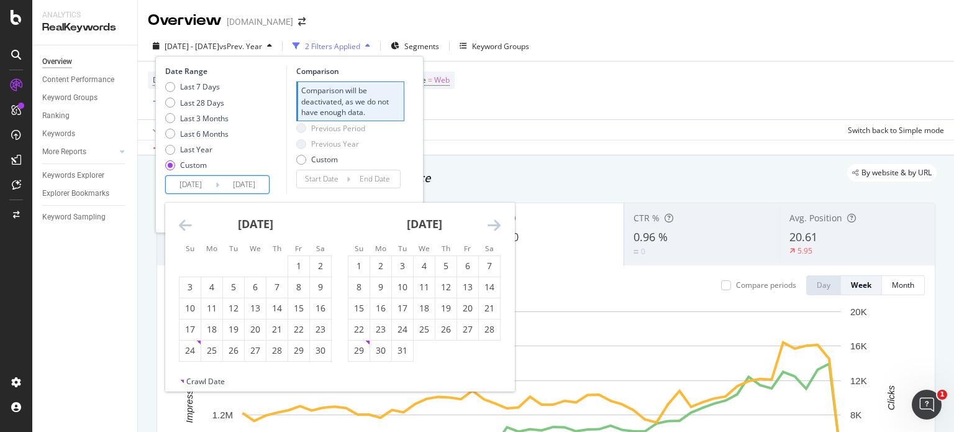
click at [494, 227] on icon "Move forward to switch to the next month." at bounding box center [494, 224] width 13 height 15
click at [253, 262] on div "1" at bounding box center [255, 266] width 21 height 12
type input "[DATE]"
click at [253, 262] on div "1" at bounding box center [255, 266] width 21 height 12
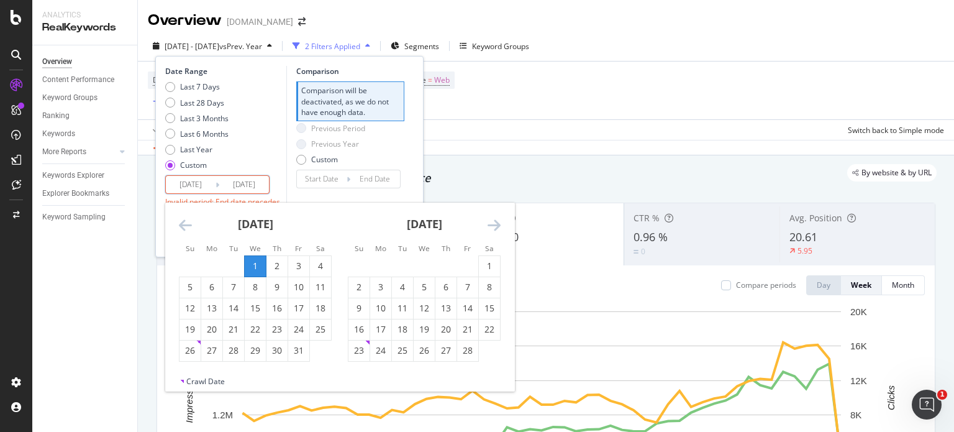
type input "[DATE]"
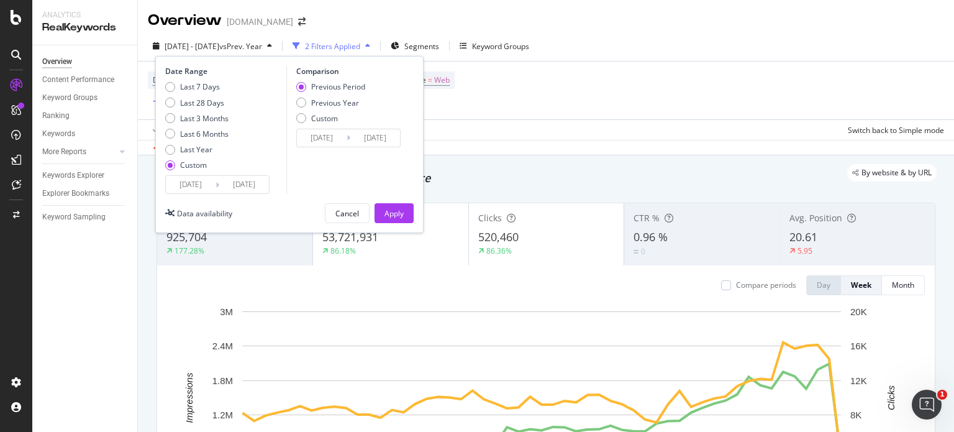
click at [196, 183] on input "[DATE]" at bounding box center [191, 184] width 50 height 17
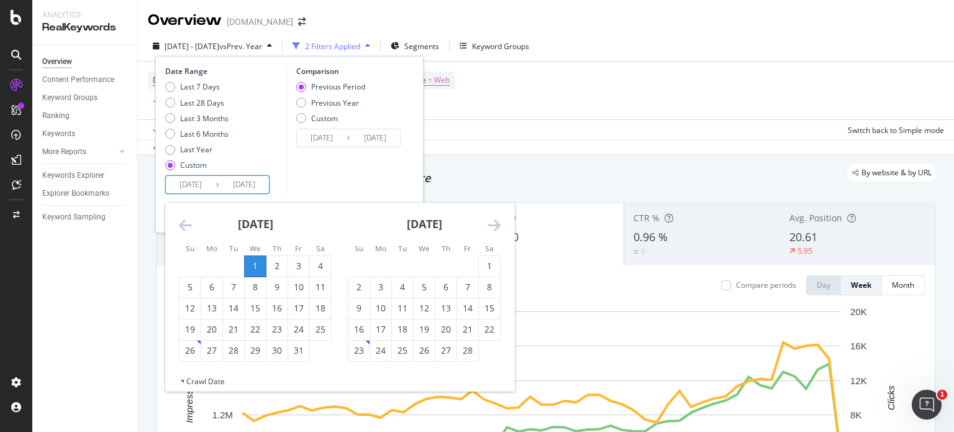
click at [496, 228] on icon "Move forward to switch to the next month." at bounding box center [494, 224] width 13 height 15
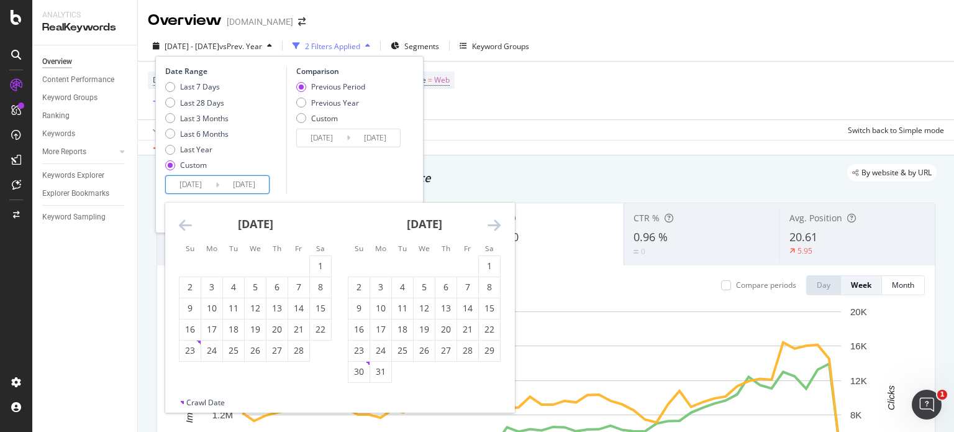
click at [496, 228] on icon "Move forward to switch to the next month." at bounding box center [494, 224] width 13 height 15
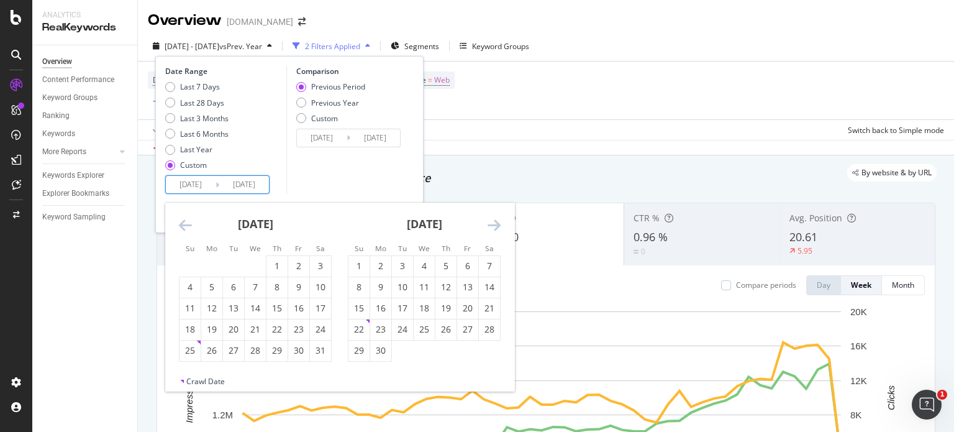
click at [496, 228] on icon "Move forward to switch to the next month." at bounding box center [494, 224] width 13 height 15
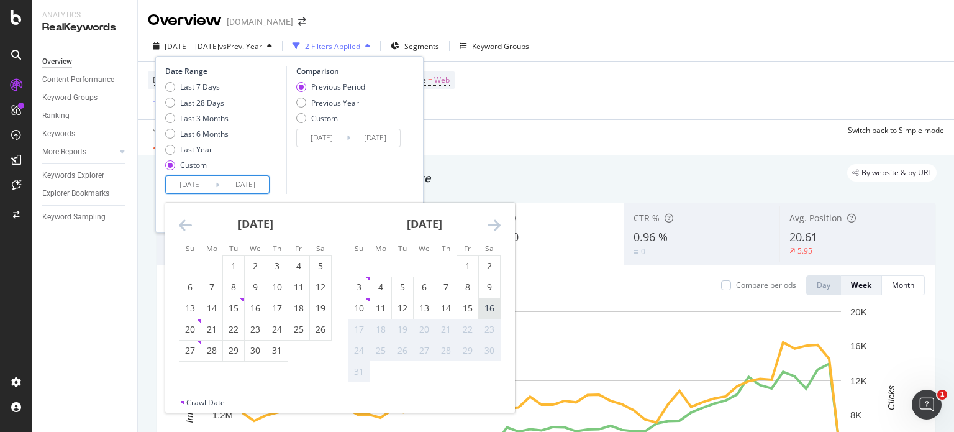
click at [489, 308] on div "16" at bounding box center [489, 308] width 21 height 12
type input "[DATE]"
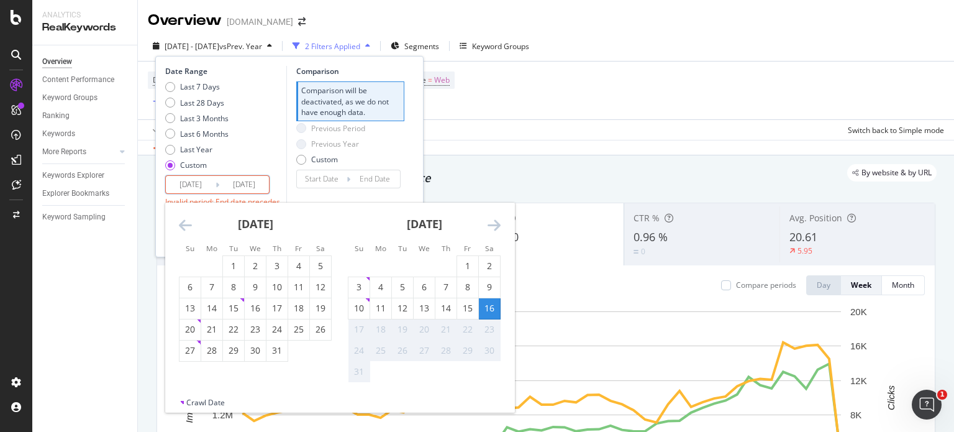
click at [185, 223] on icon "Move backward to switch to the previous month." at bounding box center [185, 224] width 13 height 15
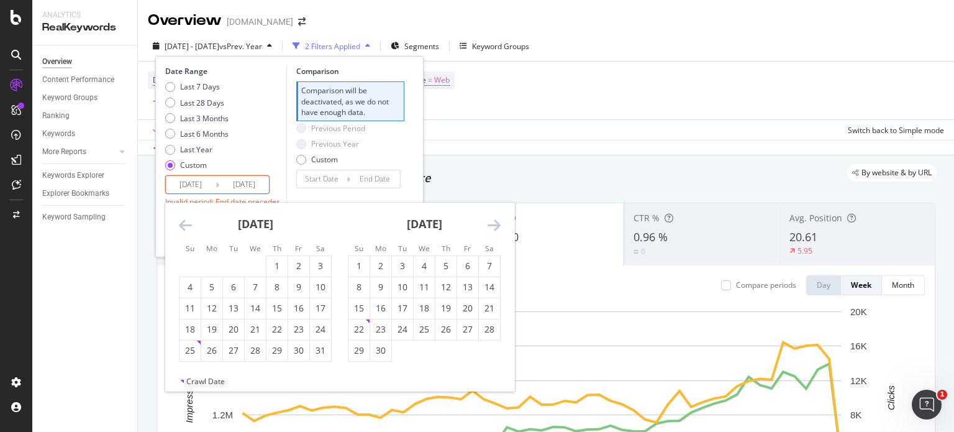
click at [185, 223] on icon "Move backward to switch to the previous month." at bounding box center [185, 224] width 13 height 15
click at [262, 261] on div "1" at bounding box center [255, 266] width 21 height 12
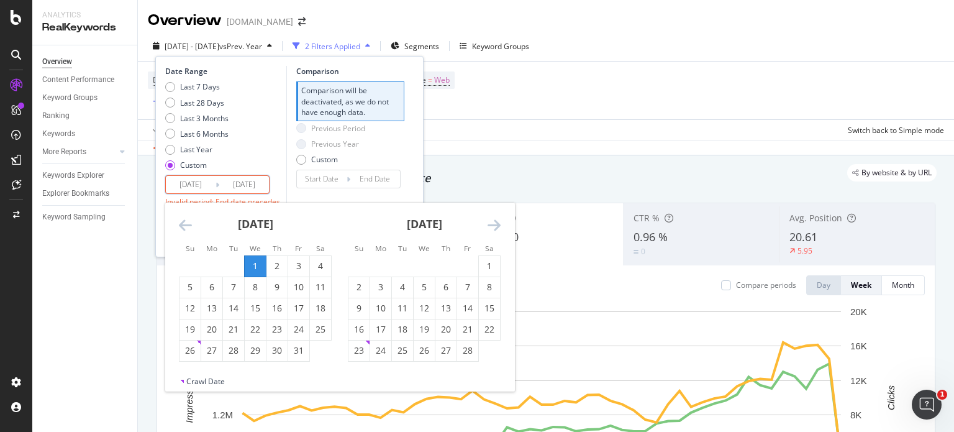
type input "[DATE]"
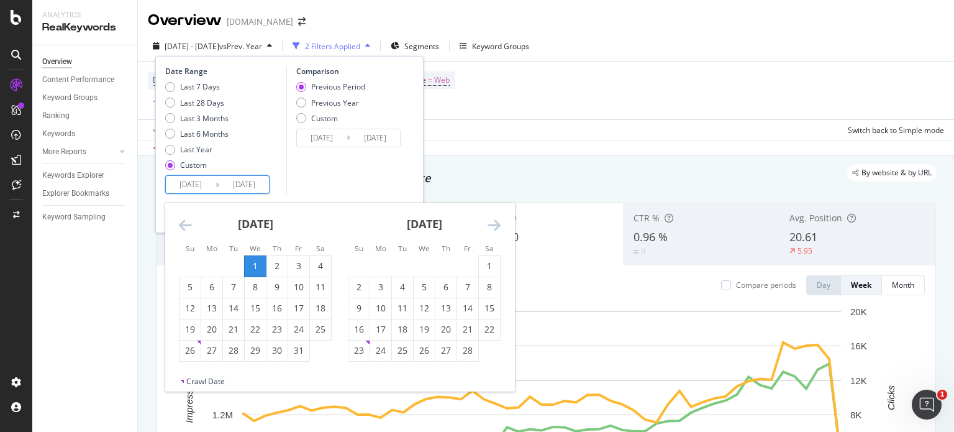
click at [501, 230] on div "[DATE] 1 2 3 4 5 6 7 8 9 10 11 12 13 14 15 16 17 18 19 20 21 22 23 24 25 26 27 …" at bounding box center [424, 282] width 169 height 159
drag, startPoint x: 501, startPoint y: 230, endPoint x: 492, endPoint y: 226, distance: 10.0
click at [500, 230] on div "[DATE] 1 2 3 4 5 6 7 8 9 10 11 12 13 14 15 16 17 18 19 20 21 22 23 24 25 26 27 …" at bounding box center [339, 289] width 349 height 173
click at [492, 225] on icon "Move forward to switch to the next month." at bounding box center [494, 224] width 13 height 15
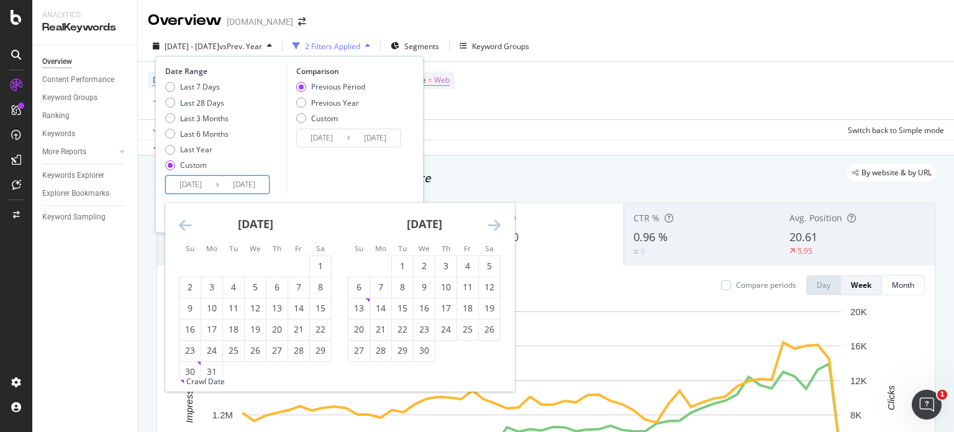
click at [492, 225] on icon "Move forward to switch to the next month." at bounding box center [494, 224] width 13 height 15
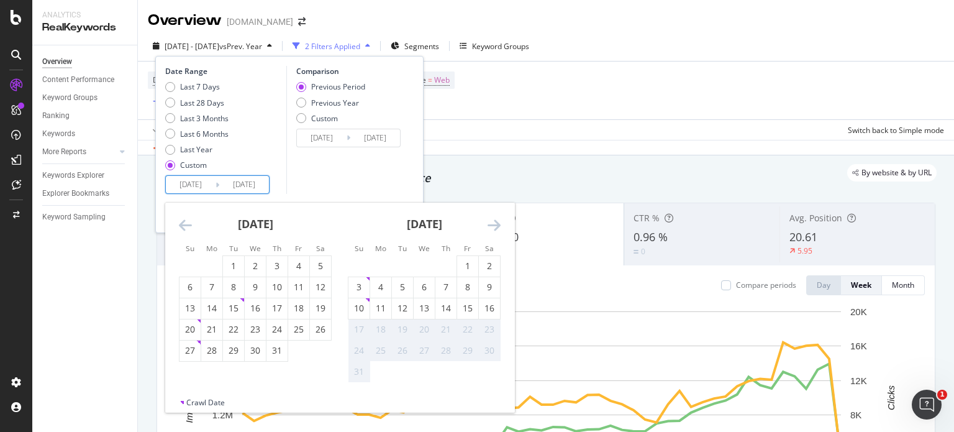
click at [492, 225] on icon "Move forward to switch to the next month." at bounding box center [494, 224] width 13 height 15
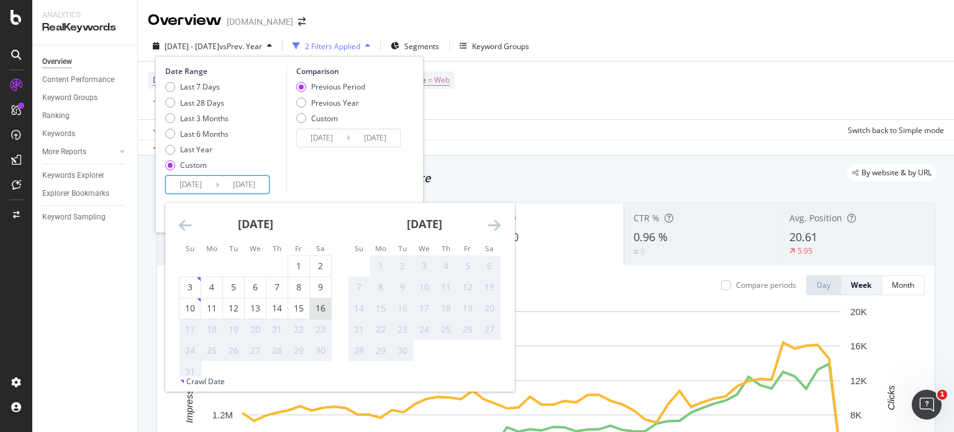
click at [311, 305] on div "16" at bounding box center [320, 308] width 21 height 12
type input "[DATE]"
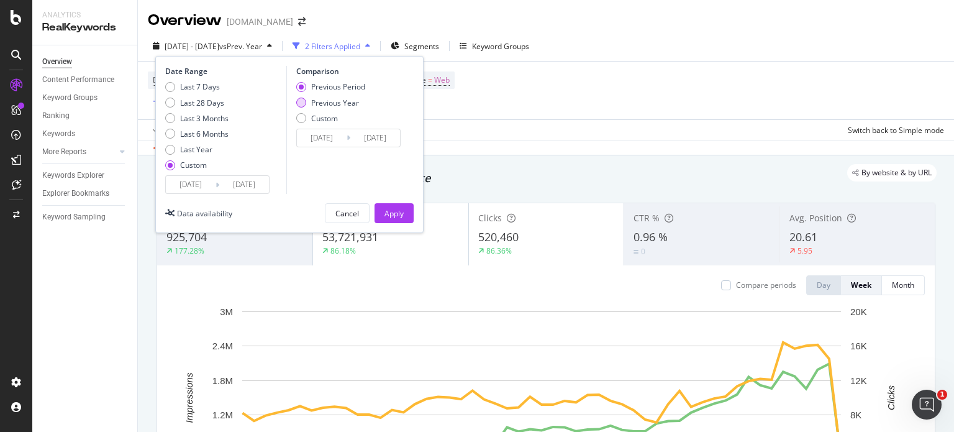
click at [339, 99] on div "Previous Year" at bounding box center [335, 103] width 48 height 11
type input "[DATE]"
click at [395, 216] on div "Apply" at bounding box center [394, 213] width 19 height 11
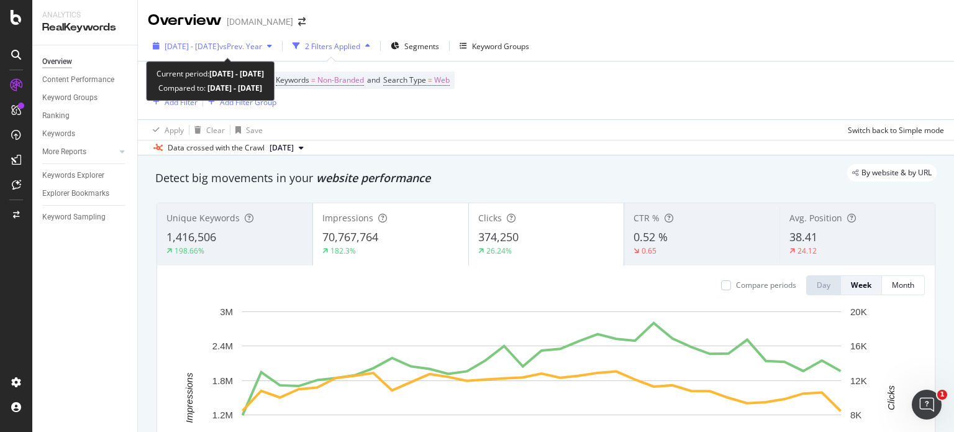
click at [262, 47] on span "vs Prev. Year" at bounding box center [240, 46] width 43 height 11
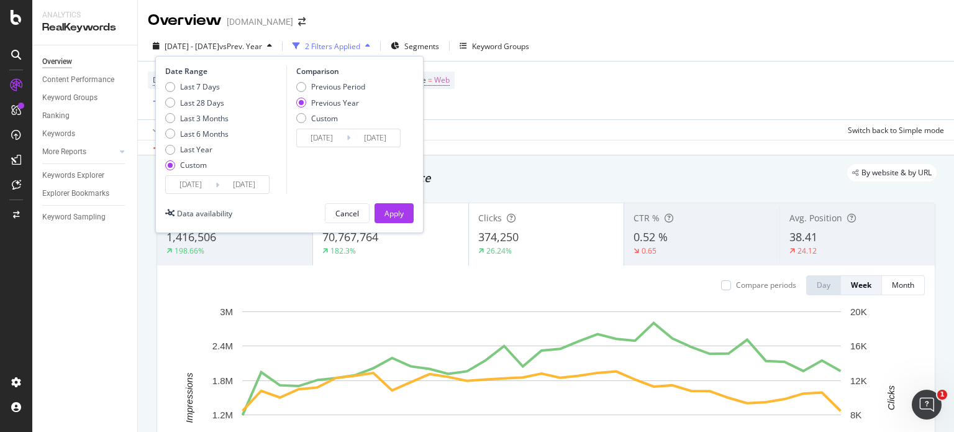
click at [250, 186] on input "[DATE]" at bounding box center [244, 184] width 50 height 17
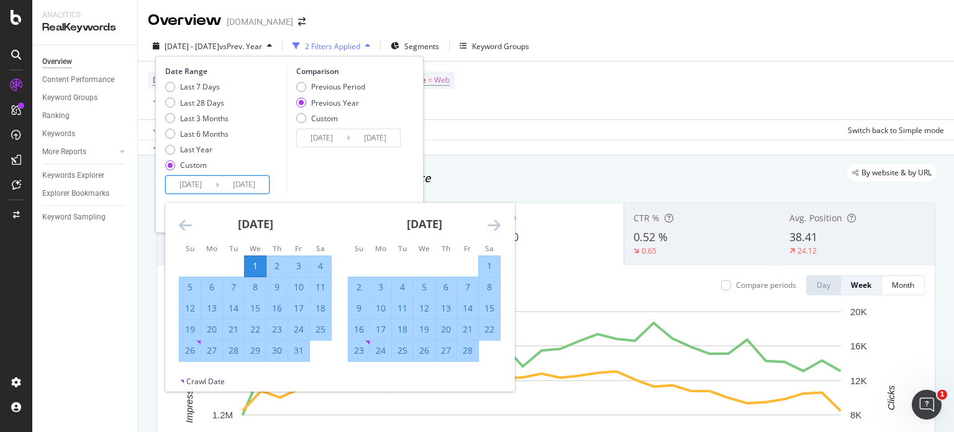
click at [252, 265] on div "1" at bounding box center [255, 266] width 21 height 12
type input "[DATE]"
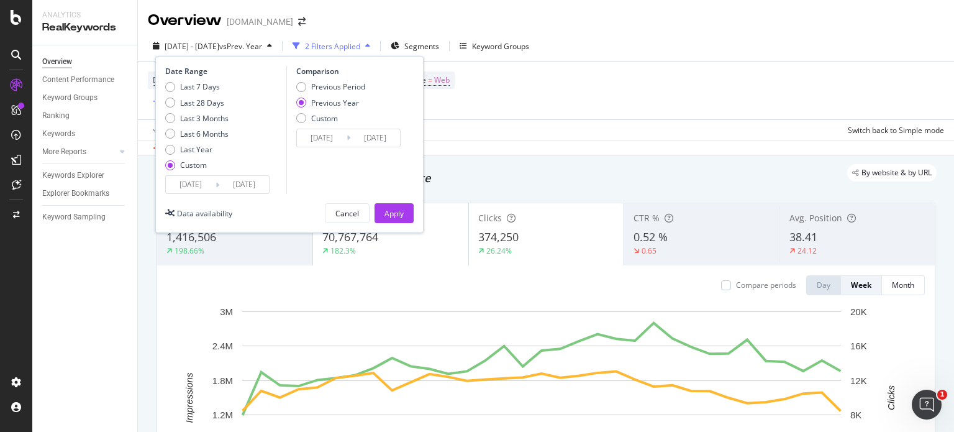
click at [240, 186] on input "[DATE]" at bounding box center [244, 184] width 50 height 17
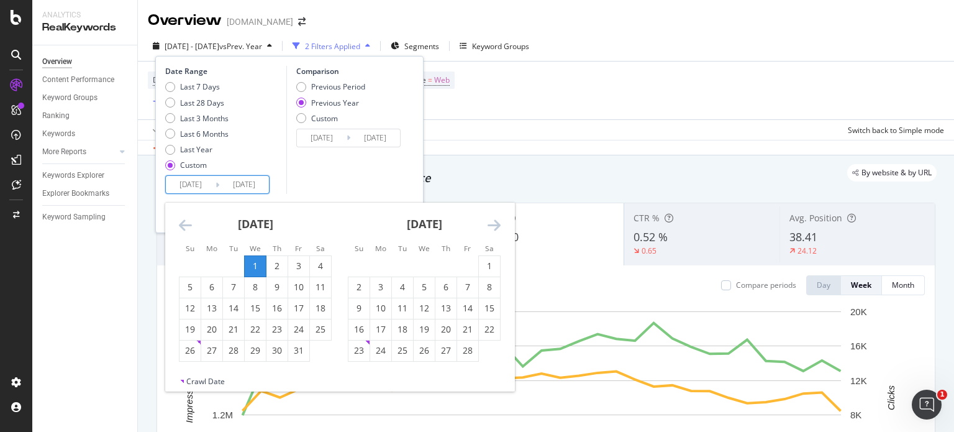
click at [499, 227] on icon "Move forward to switch to the next month." at bounding box center [494, 224] width 13 height 15
click at [497, 227] on icon "Move forward to switch to the next month." at bounding box center [494, 224] width 13 height 15
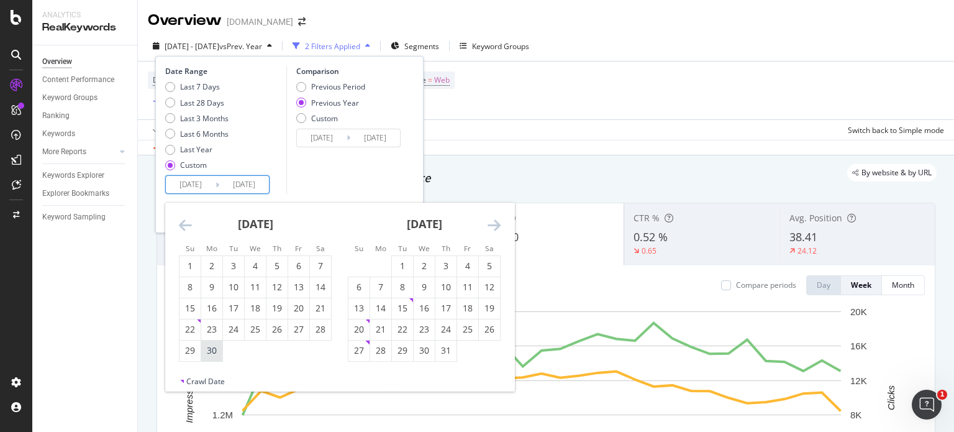
click at [214, 348] on div "30" at bounding box center [211, 350] width 21 height 12
type input "[DATE]"
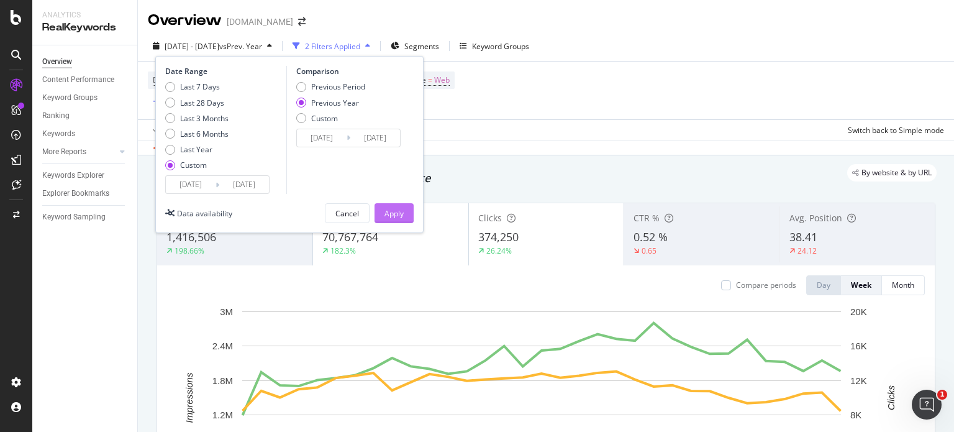
click at [393, 208] on div "Apply" at bounding box center [394, 213] width 19 height 11
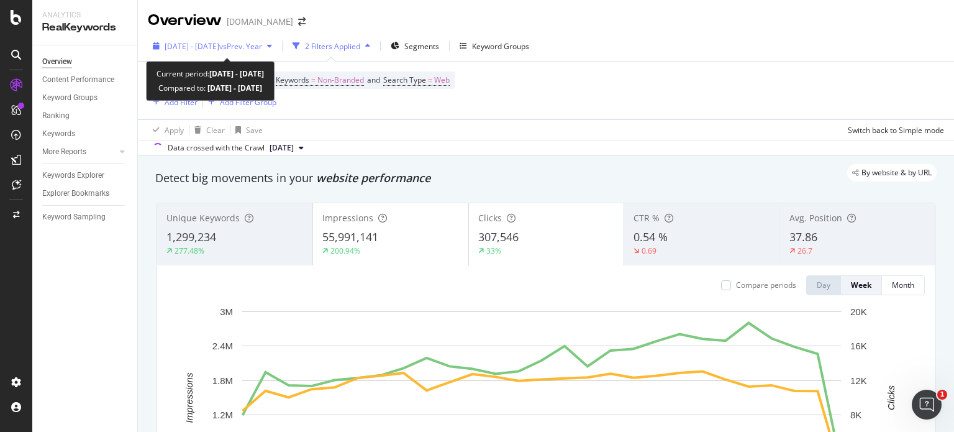
click at [262, 49] on span "vs Prev. Year" at bounding box center [240, 46] width 43 height 11
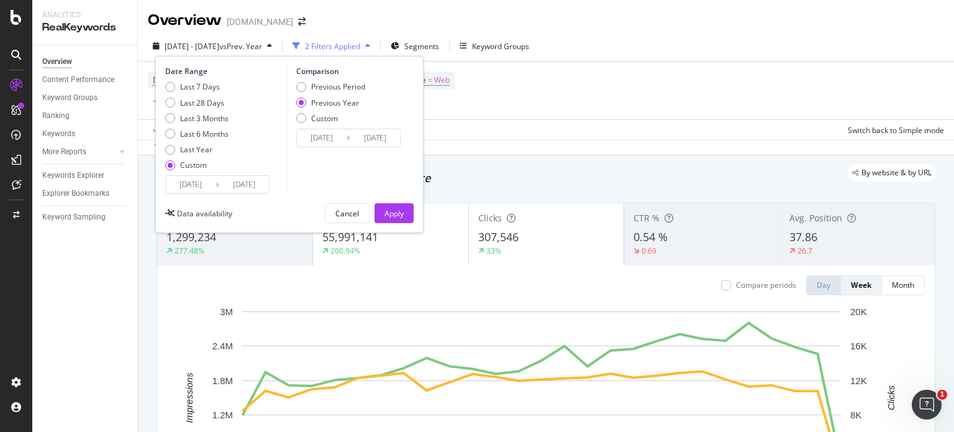
click at [186, 184] on input "[DATE]" at bounding box center [191, 184] width 50 height 17
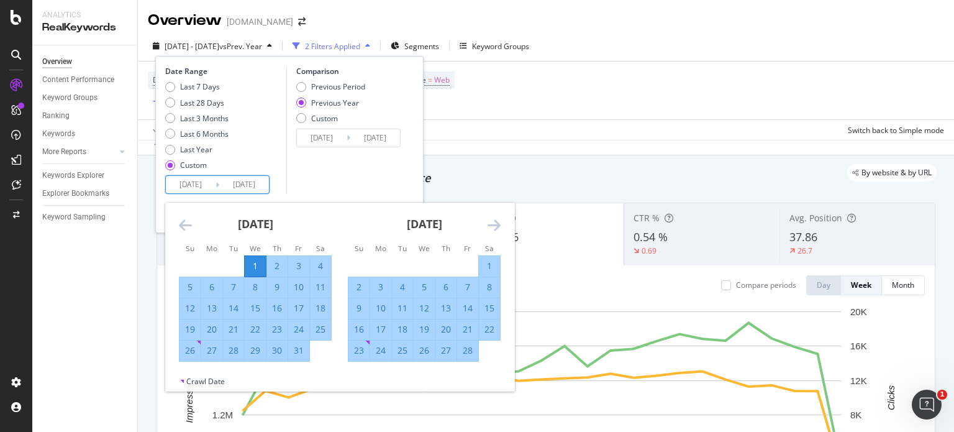
click at [490, 225] on icon "Move forward to switch to the next month." at bounding box center [494, 224] width 13 height 15
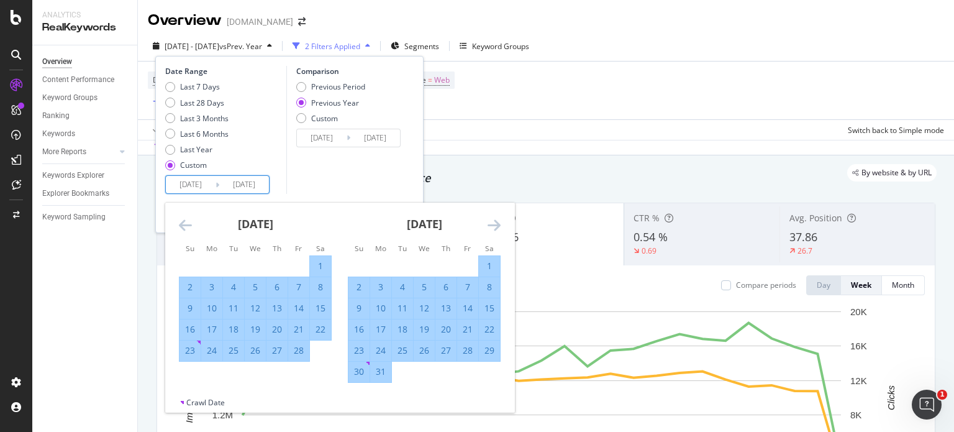
click at [490, 225] on icon "Move forward to switch to the next month." at bounding box center [494, 224] width 13 height 15
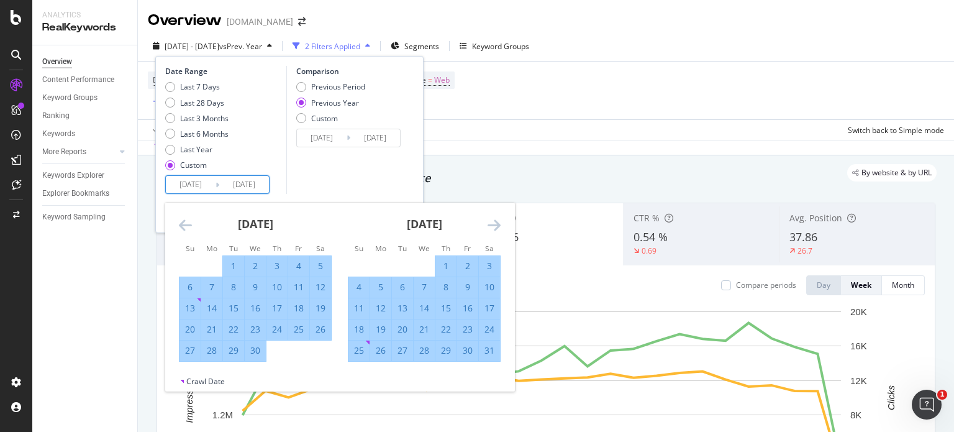
click at [490, 225] on icon "Move forward to switch to the next month." at bounding box center [494, 224] width 13 height 15
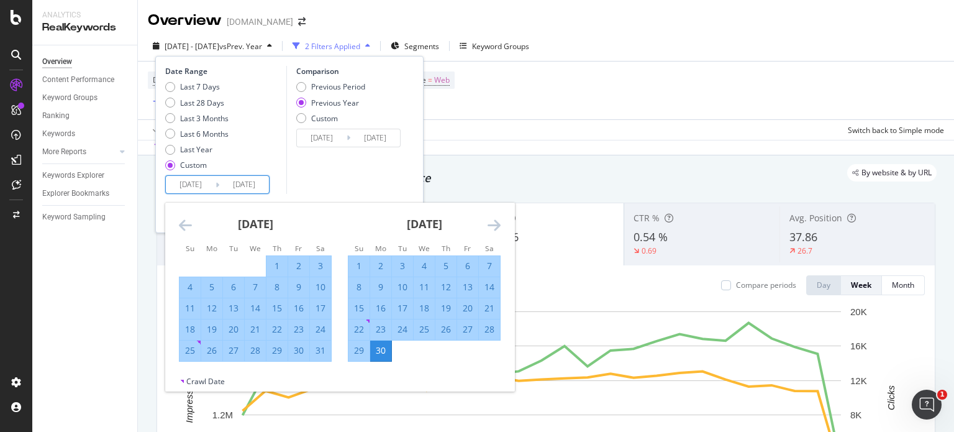
click at [490, 225] on icon "Move forward to switch to the next month." at bounding box center [494, 224] width 13 height 15
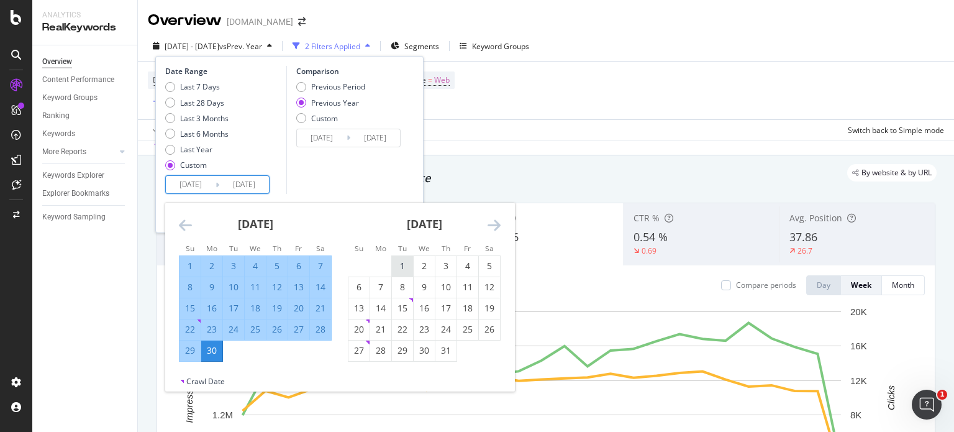
click at [398, 267] on div "1" at bounding box center [402, 266] width 21 height 12
type input "[DATE]"
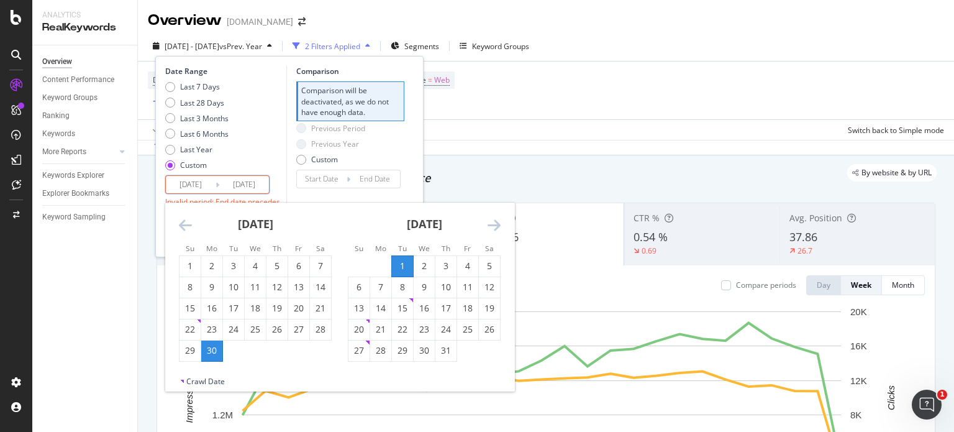
click at [404, 265] on div "1" at bounding box center [402, 266] width 21 height 12
type input "[DATE]"
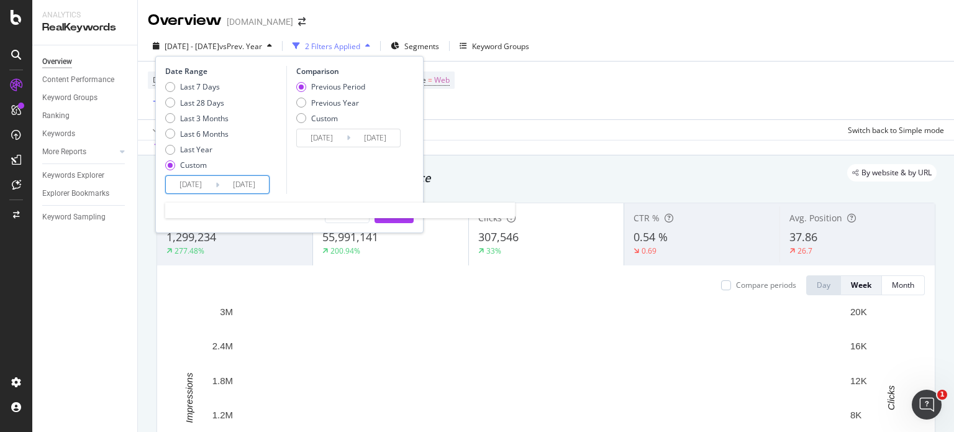
click at [180, 186] on input "[DATE]" at bounding box center [191, 184] width 50 height 17
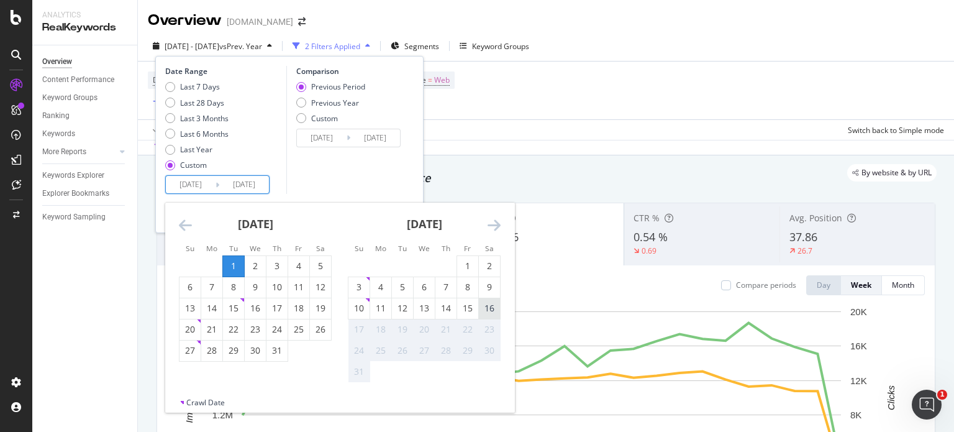
click at [491, 305] on div "16" at bounding box center [489, 308] width 21 height 12
type input "[DATE]"
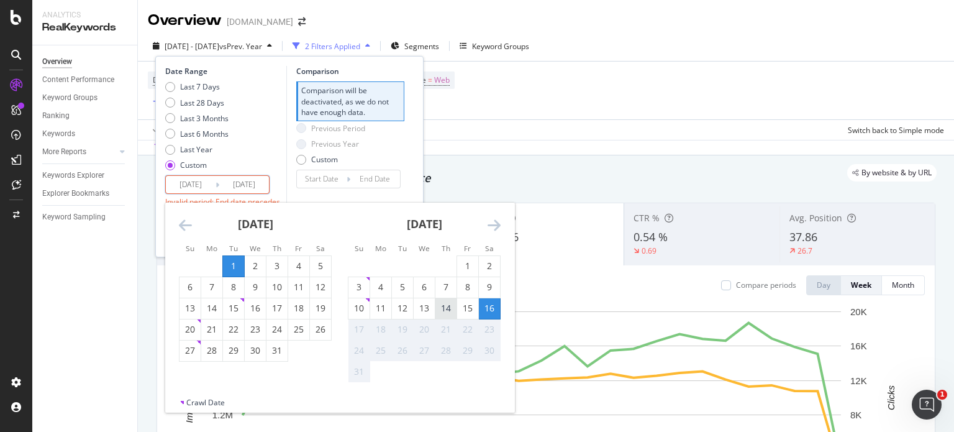
click at [229, 265] on div "1" at bounding box center [233, 266] width 21 height 12
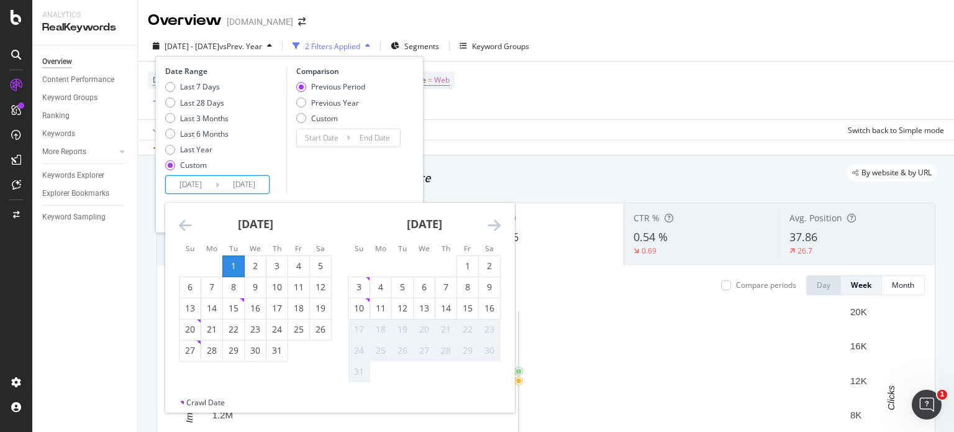
type input "[DATE]"
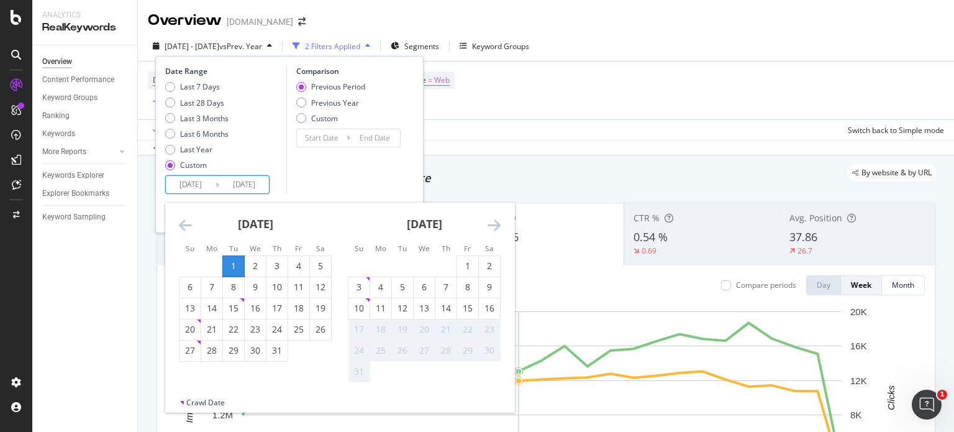
type input "[DATE]"
click at [490, 311] on div "16" at bounding box center [489, 308] width 21 height 12
type input "[DATE]"
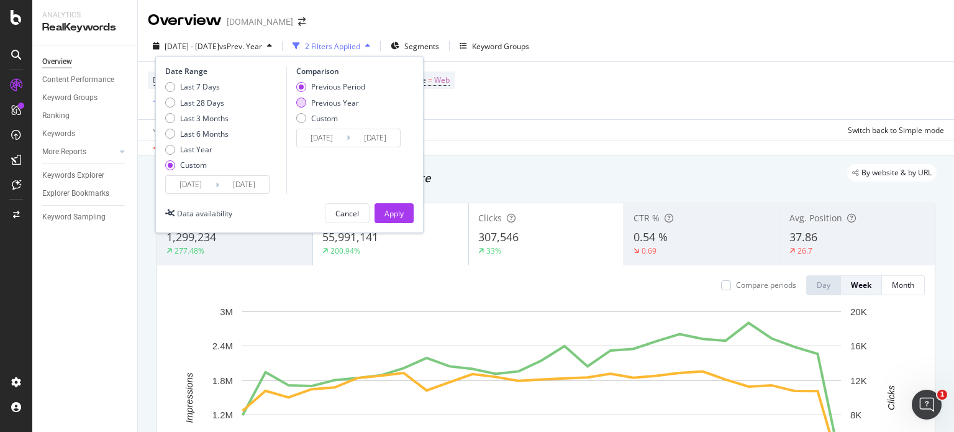
click at [344, 101] on div "Previous Year" at bounding box center [335, 103] width 48 height 11
type input "[DATE]"
click at [393, 214] on div "Apply" at bounding box center [394, 213] width 19 height 11
